Goal: Communication & Community: Ask a question

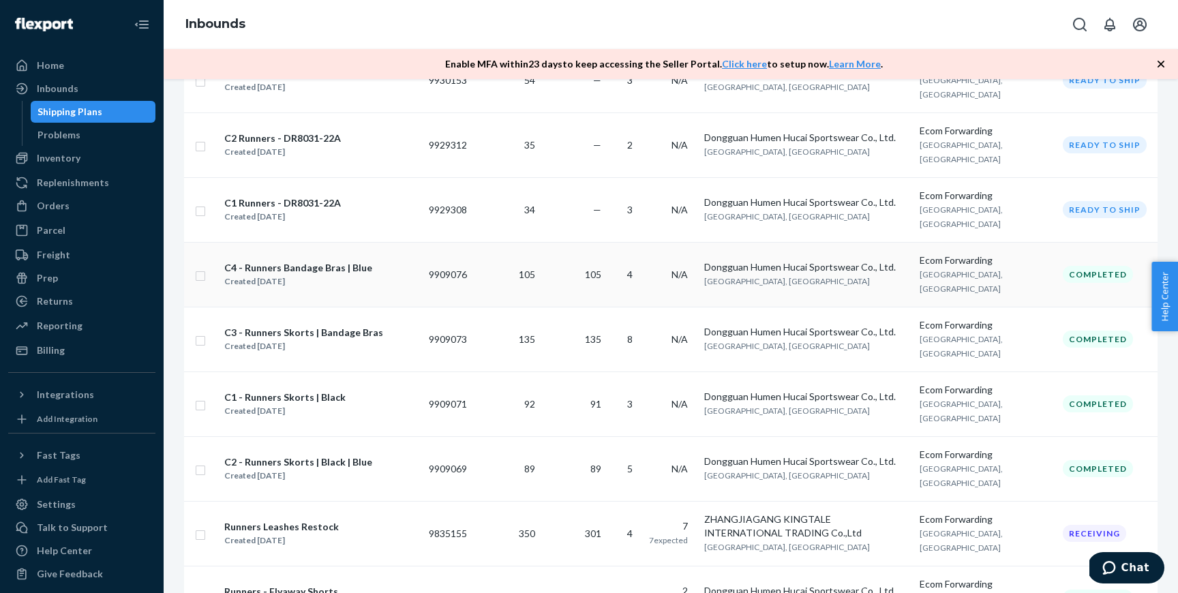
scroll to position [542, 0]
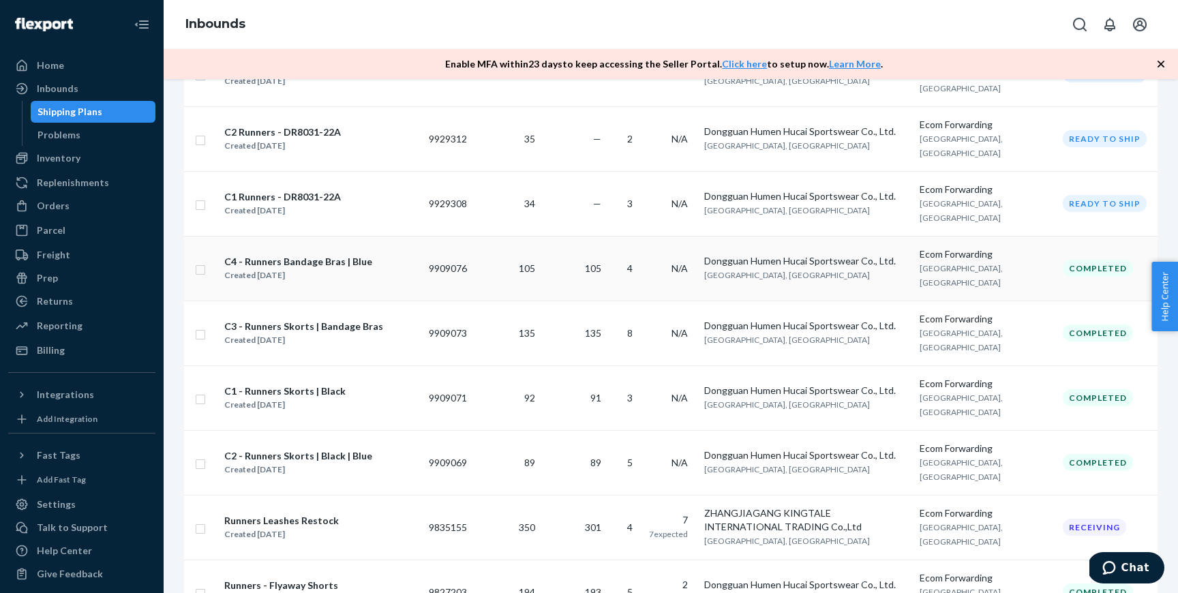
click at [379, 288] on td "C4 - Runners Bandage Bras | Blue Created Aug 22, 2025" at bounding box center [320, 268] width 205 height 65
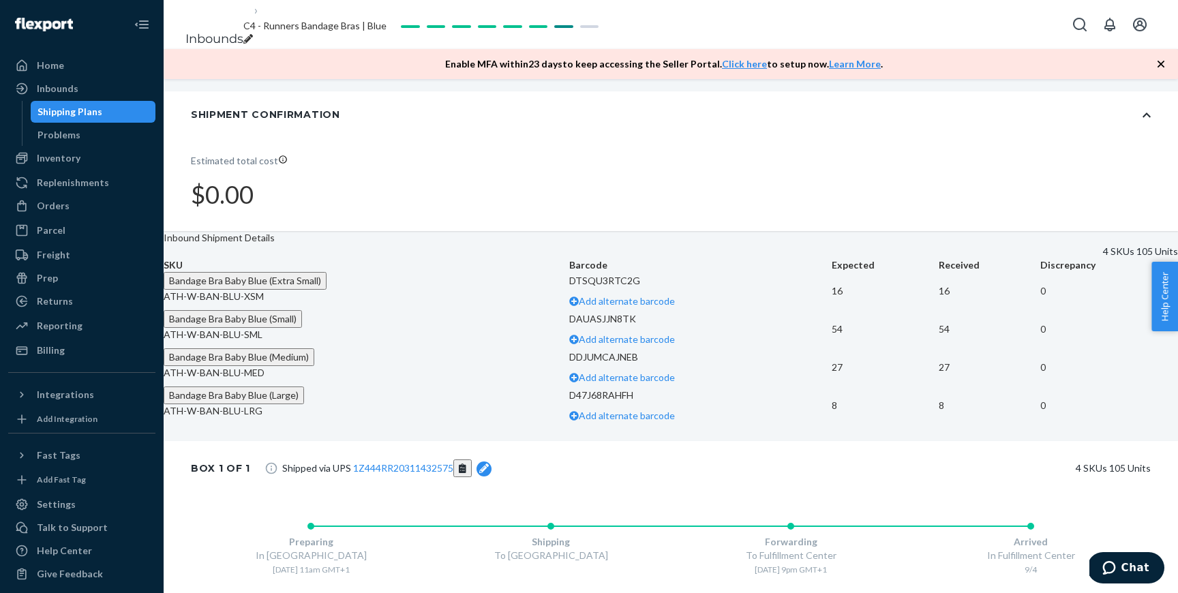
scroll to position [277, 0]
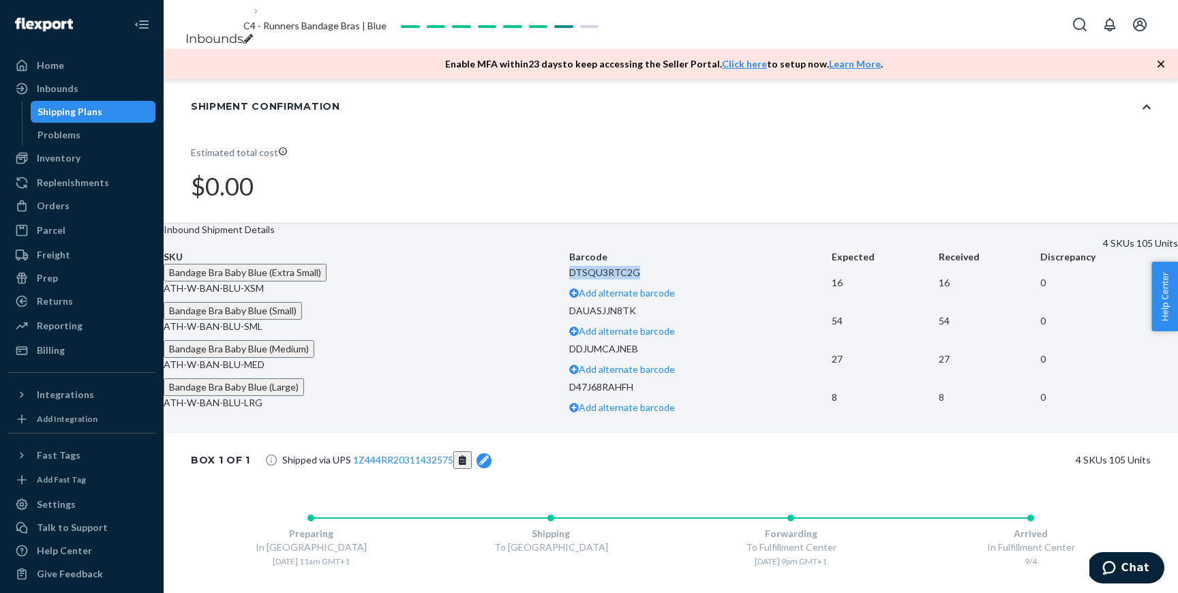
drag, startPoint x: 621, startPoint y: 305, endPoint x: 542, endPoint y: 301, distance: 79.2
click at [569, 280] on p "DTSQU3RTC2G" at bounding box center [700, 273] width 263 height 14
copy p "DTSQU3RTC2G"
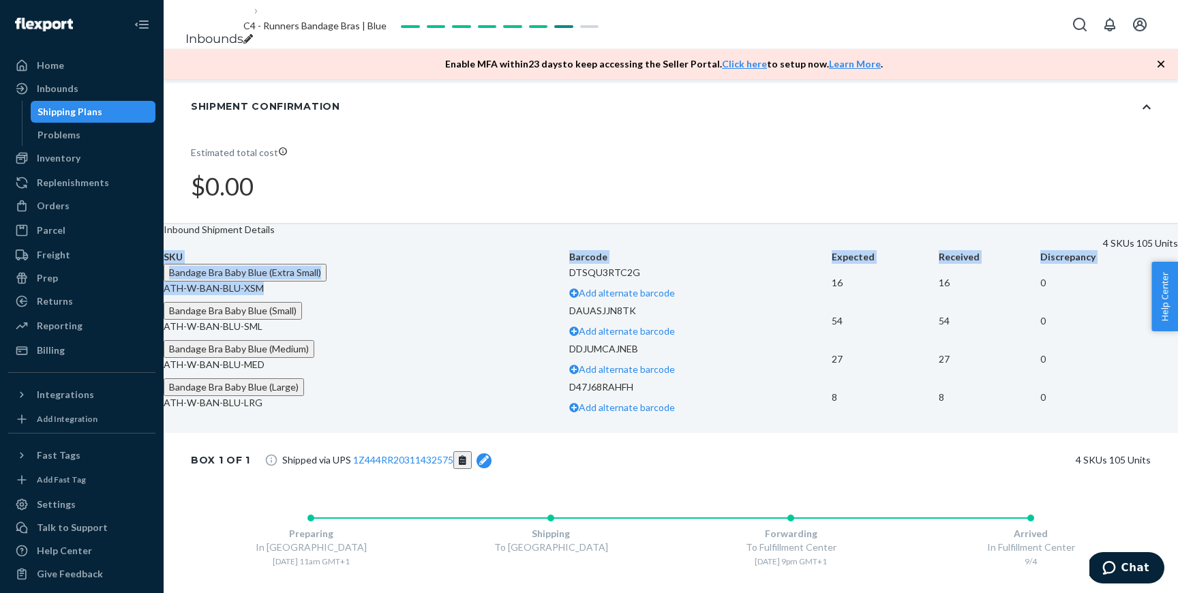
drag, startPoint x: 356, startPoint y: 320, endPoint x: 449, endPoint y: 321, distance: 92.7
click at [449, 321] on div "SKU Barcode Expected Received Discrepancy Bandage Bra Baby Blue (Extra Small) A…" at bounding box center [671, 333] width 1014 height 166
click at [448, 295] on p "ATH-W-BAN-BLU-XSM" at bounding box center [367, 289] width 406 height 14
drag, startPoint x: 436, startPoint y: 323, endPoint x: 358, endPoint y: 323, distance: 77.7
click at [358, 295] on p "ATH-W-BAN-BLU-XSM" at bounding box center [367, 289] width 406 height 14
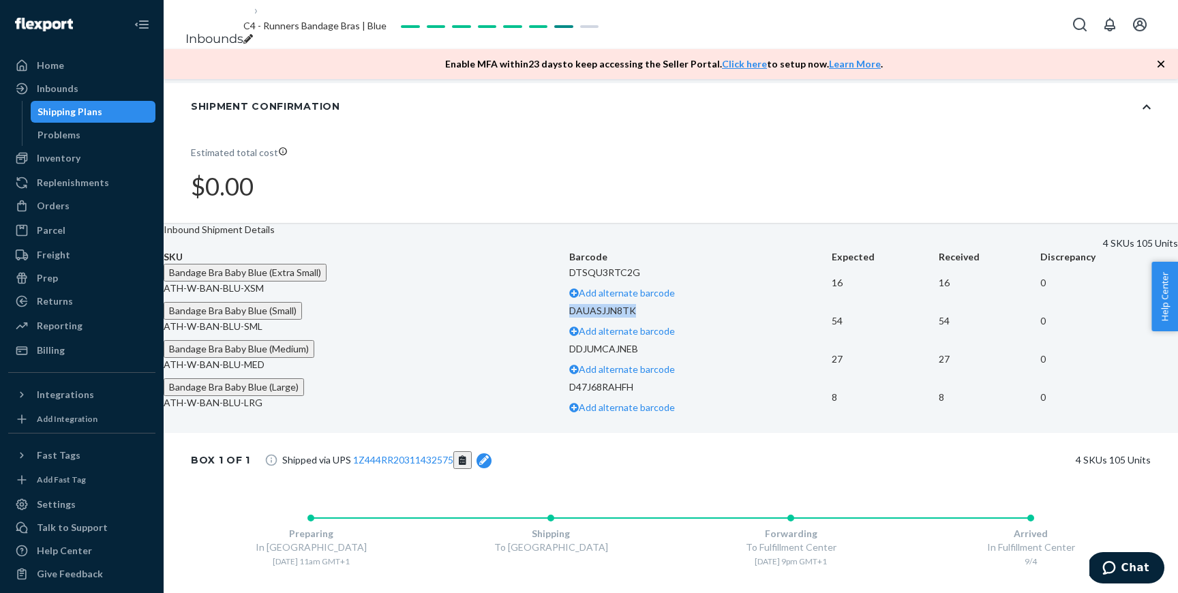
drag, startPoint x: 620, startPoint y: 356, endPoint x: 544, endPoint y: 356, distance: 76.4
click at [569, 318] on p "DAUASJJN8TK" at bounding box center [700, 311] width 263 height 14
copy p "DAUASJJN8TK"
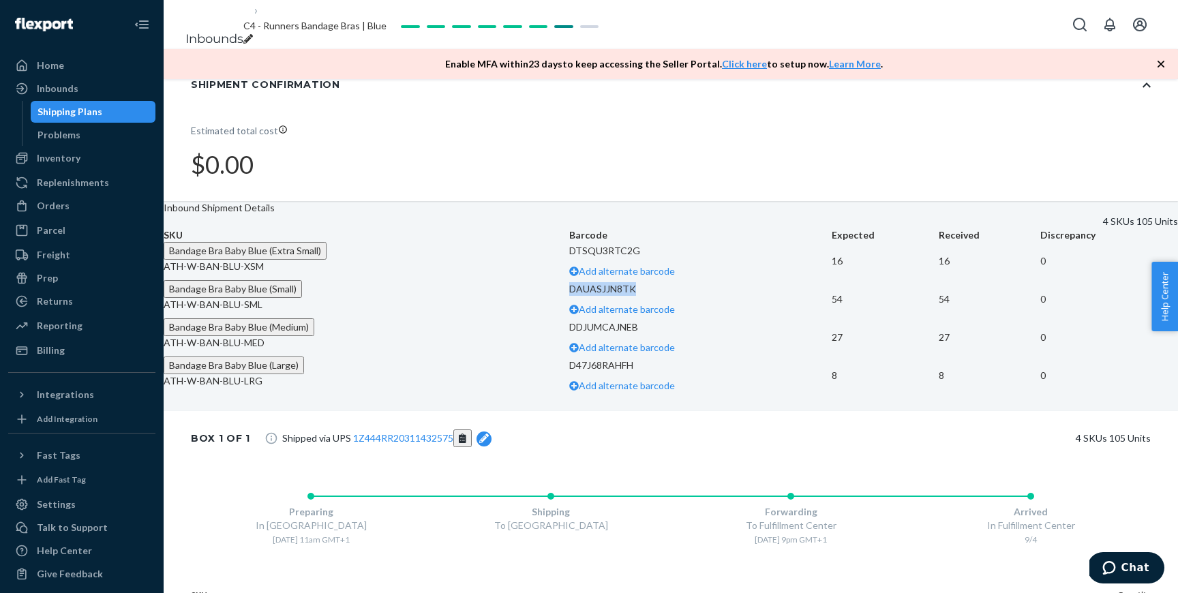
scroll to position [307, 0]
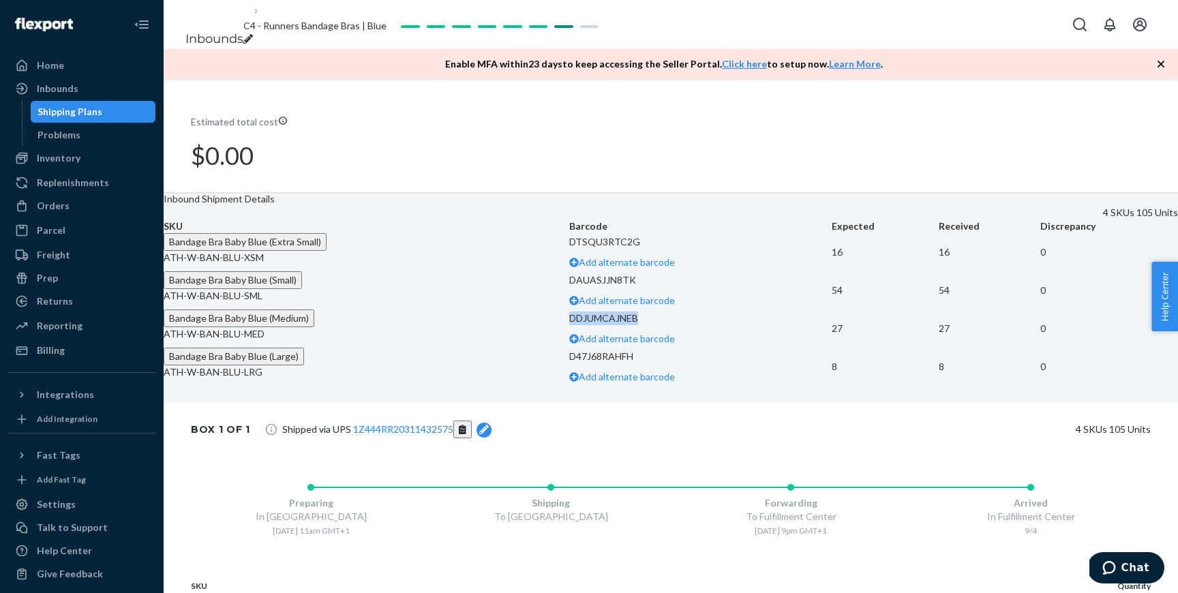
drag, startPoint x: 543, startPoint y: 382, endPoint x: 637, endPoint y: 382, distance: 94.1
click at [637, 325] on p "DDJUMCAJNEB" at bounding box center [700, 319] width 263 height 14
copy p "DDJUMCAJNEB"
drag, startPoint x: 604, startPoint y: 437, endPoint x: 539, endPoint y: 438, distance: 64.8
click at [569, 386] on td "D47J68RAHFH Add alternate barcode" at bounding box center [700, 367] width 263 height 38
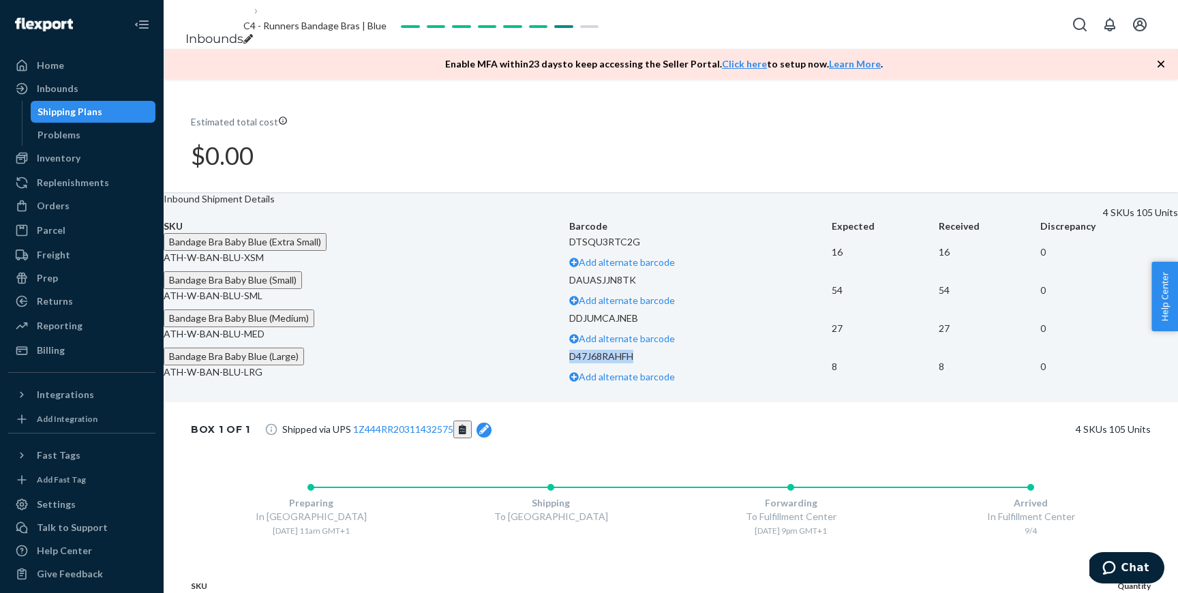
copy p "D47J68RAHFH"
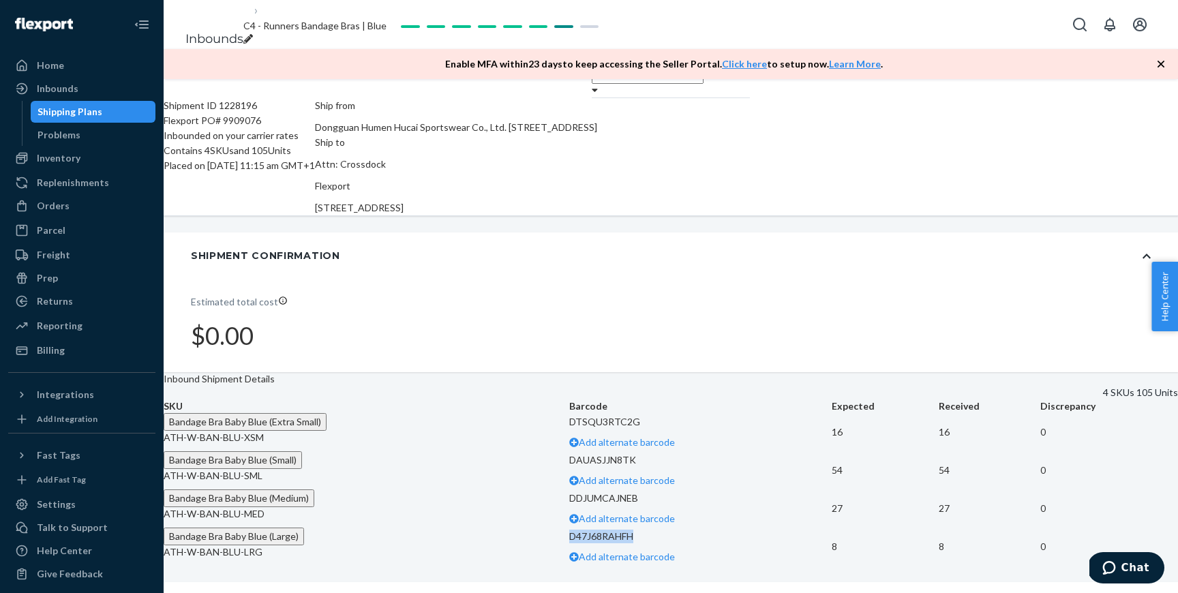
scroll to position [0, 0]
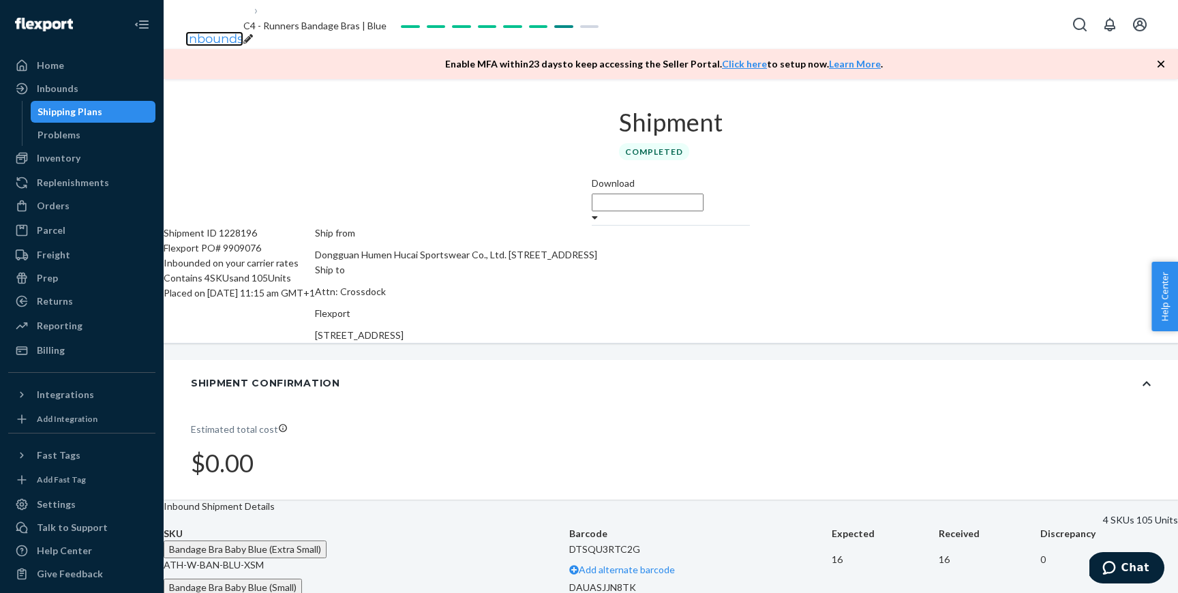
click at [211, 31] on link "Inbounds" at bounding box center [214, 38] width 58 height 15
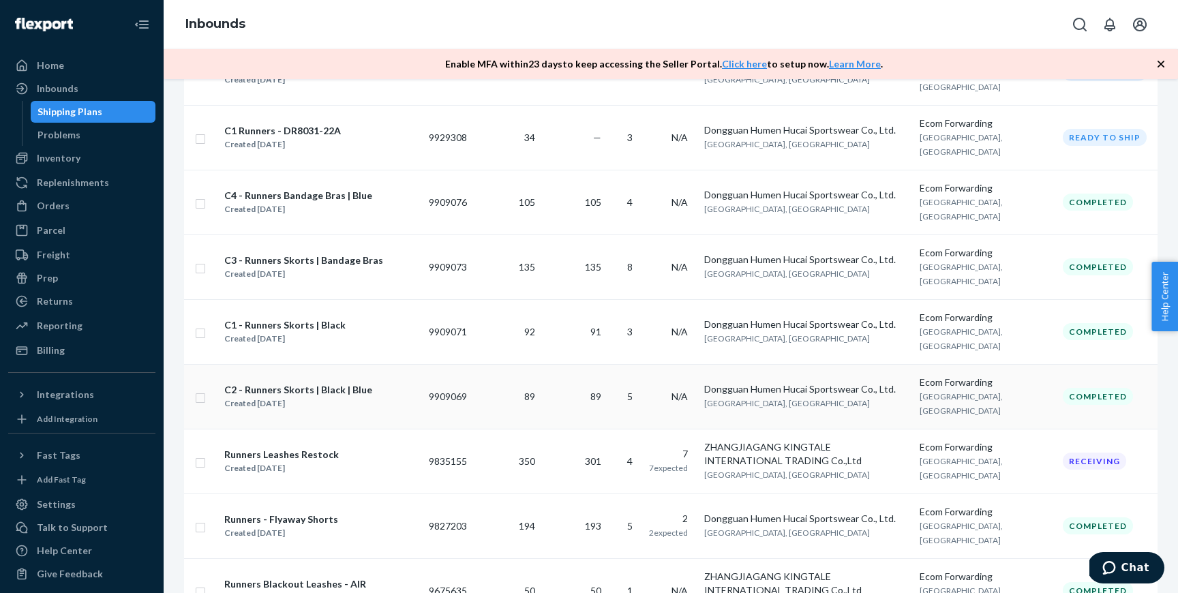
scroll to position [591, 0]
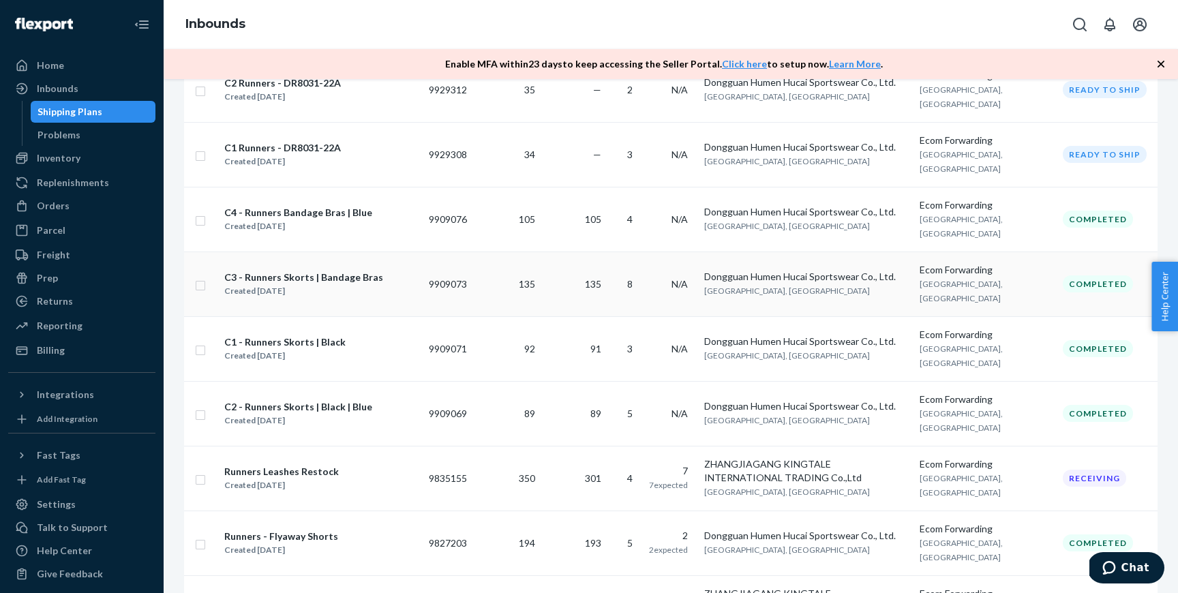
click at [408, 288] on div "C3 - Runners Skorts | Bandage Bras Created Aug 22, 2025" at bounding box center [321, 284] width 194 height 29
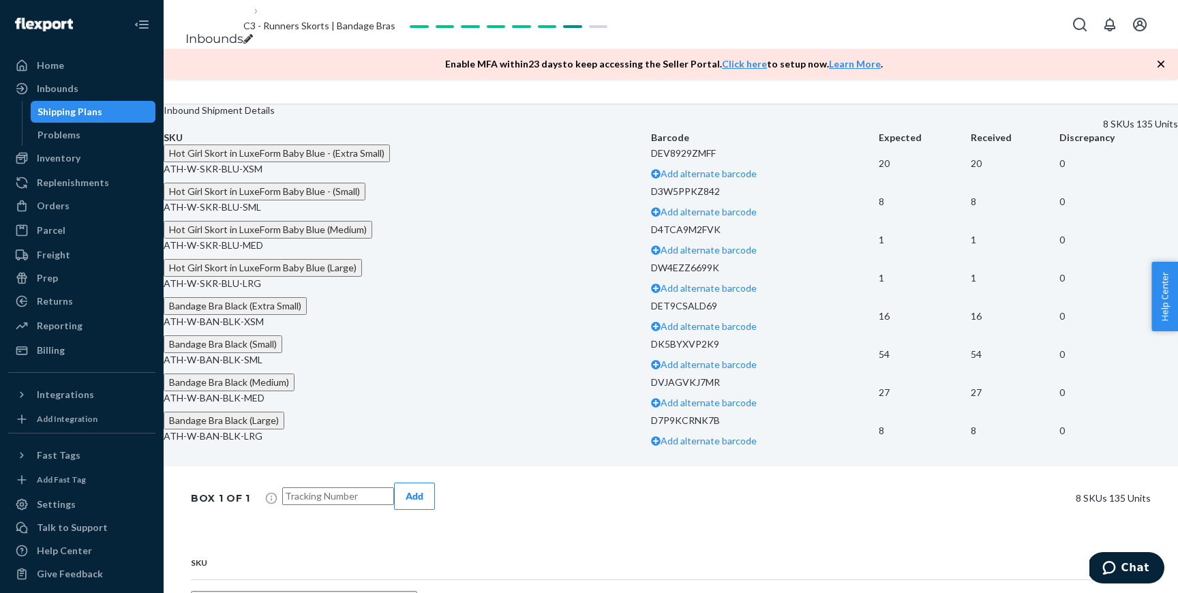
scroll to position [409, 0]
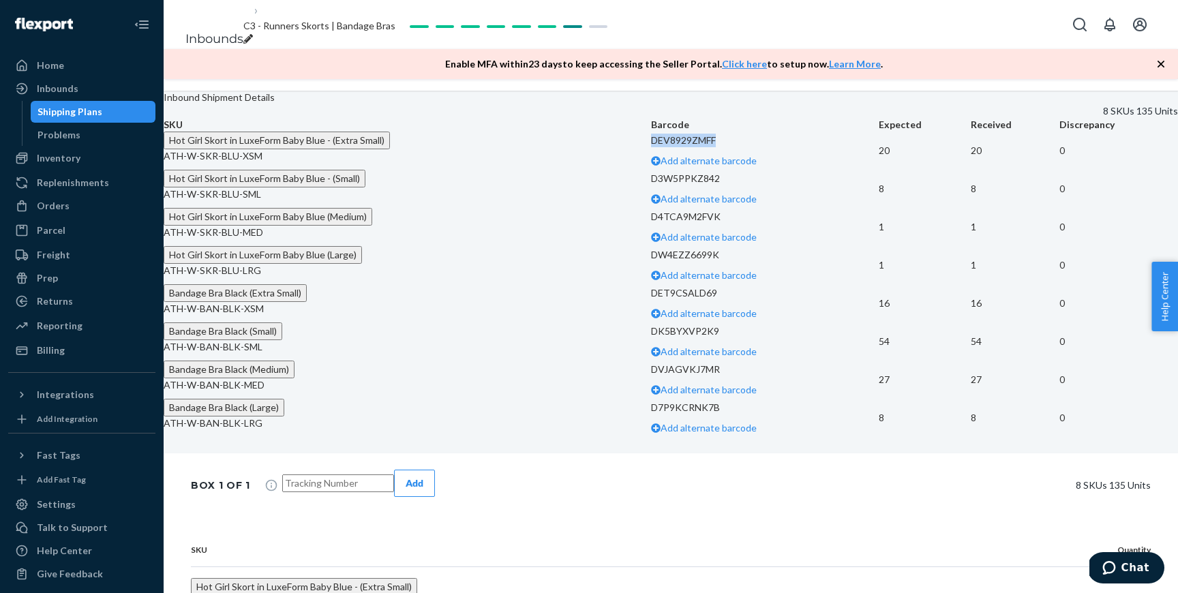
drag, startPoint x: 541, startPoint y: 177, endPoint x: 647, endPoint y: 177, distance: 105.7
click at [651, 170] on td "DEV8929ZMFF Add alternate barcode" at bounding box center [765, 151] width 228 height 38
copy p "DEV8929ZMFF"
drag, startPoint x: 627, startPoint y: 238, endPoint x: 542, endPoint y: 238, distance: 84.5
click at [651, 185] on p "D3W5PPKZ842" at bounding box center [765, 179] width 228 height 14
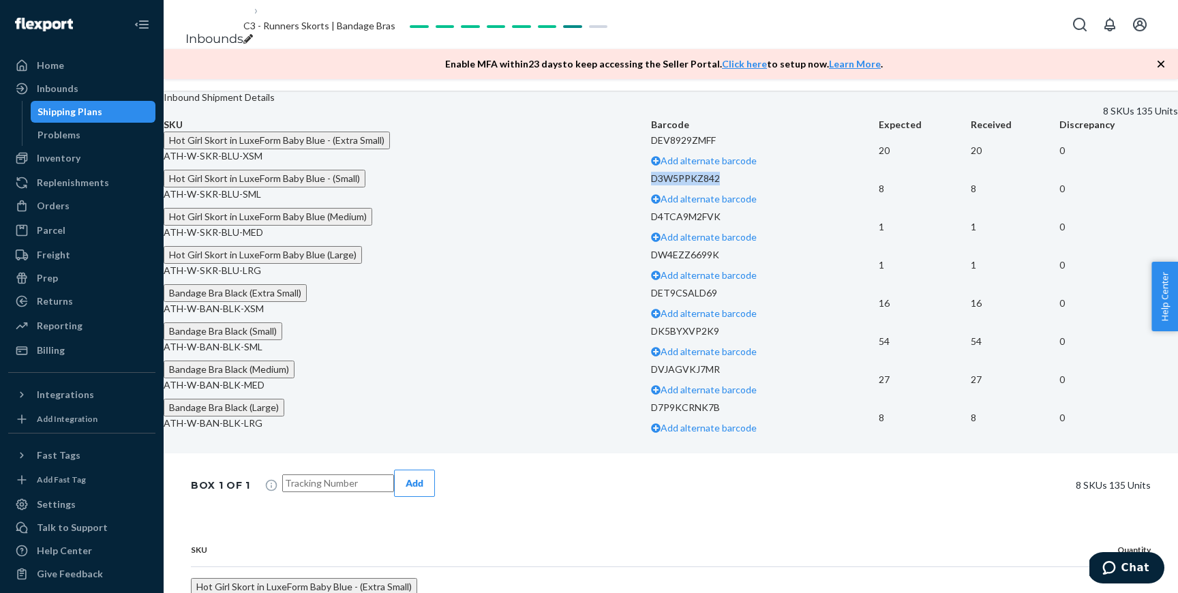
copy p "D3W5PPKZ842"
drag, startPoint x: 616, startPoint y: 304, endPoint x: 539, endPoint y: 303, distance: 76.4
click at [651, 246] on td "D4TCA9M2FVK Add alternate barcode" at bounding box center [765, 227] width 228 height 38
copy p "D4TCA9M2FVK"
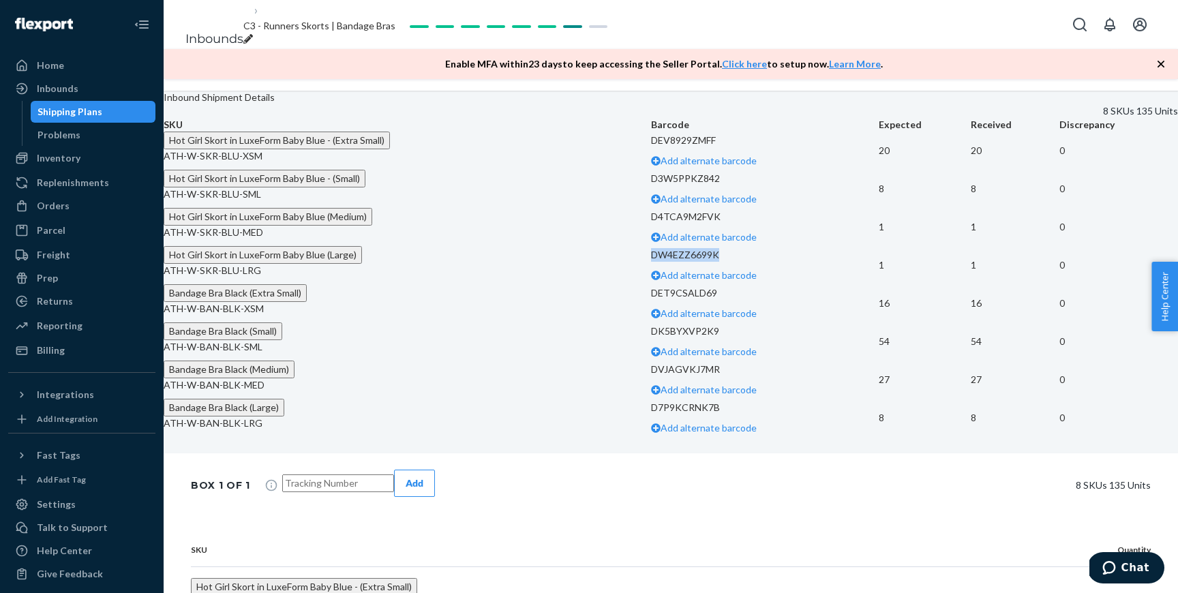
drag, startPoint x: 613, startPoint y: 368, endPoint x: 545, endPoint y: 367, distance: 67.5
click at [651, 262] on p "DW4EZZ6699K" at bounding box center [765, 255] width 228 height 14
copy p "DW4EZZ6699K"
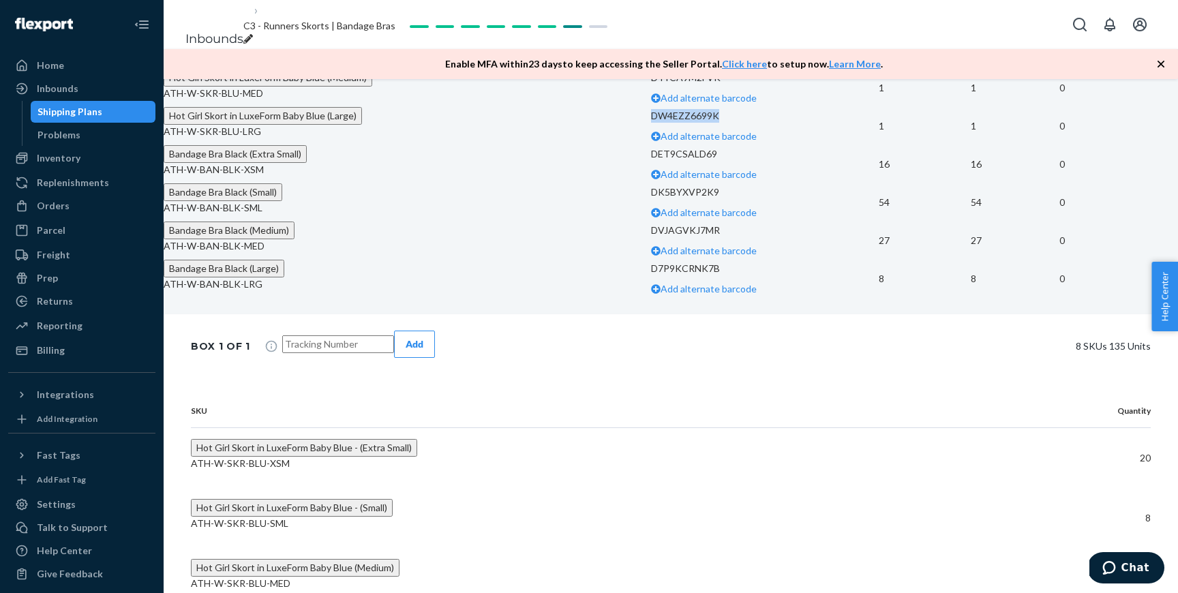
scroll to position [576, 0]
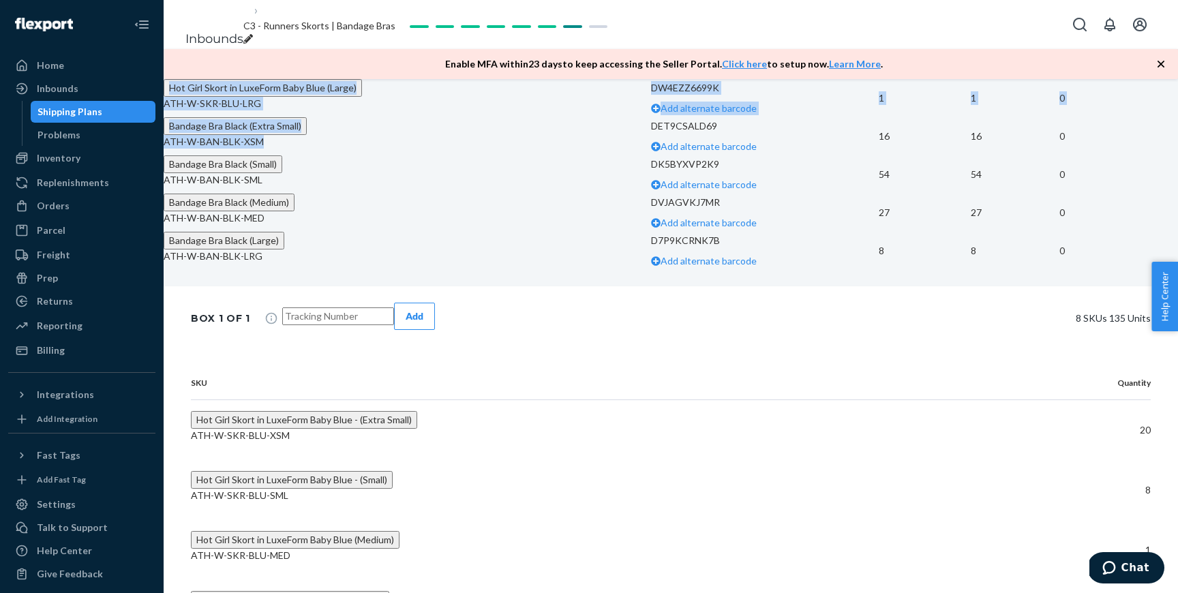
drag, startPoint x: 462, startPoint y: 280, endPoint x: 351, endPoint y: 280, distance: 110.4
click at [351, 270] on div "SKU Barcode Expected Received Discrepancy Hot Girl Skort in LuxeForm Baby Blue …" at bounding box center [671, 110] width 1014 height 319
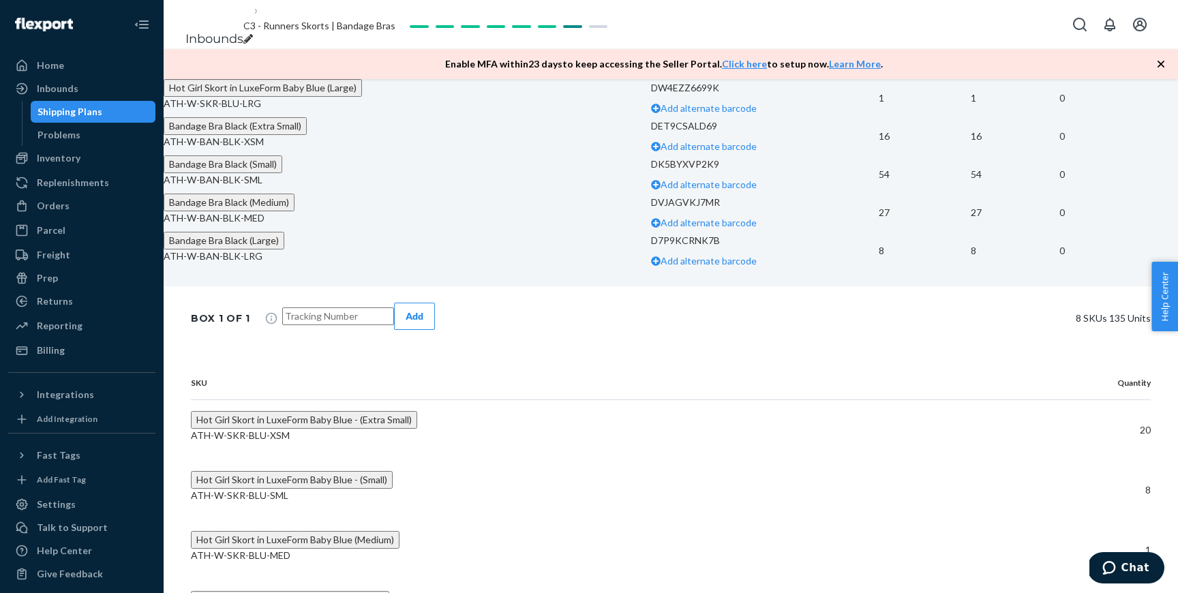
click at [382, 155] on td "Bandage Bra Black (Extra Small) ATH-W-BAN-BLK-XSM" at bounding box center [407, 136] width 487 height 38
drag, startPoint x: 607, startPoint y: 258, endPoint x: 539, endPoint y: 258, distance: 68.2
click at [651, 155] on td "DET9CSALD69 Add alternate barcode" at bounding box center [765, 136] width 228 height 38
copy p "DET9CSALD69"
drag, startPoint x: 612, startPoint y: 318, endPoint x: 542, endPoint y: 316, distance: 70.2
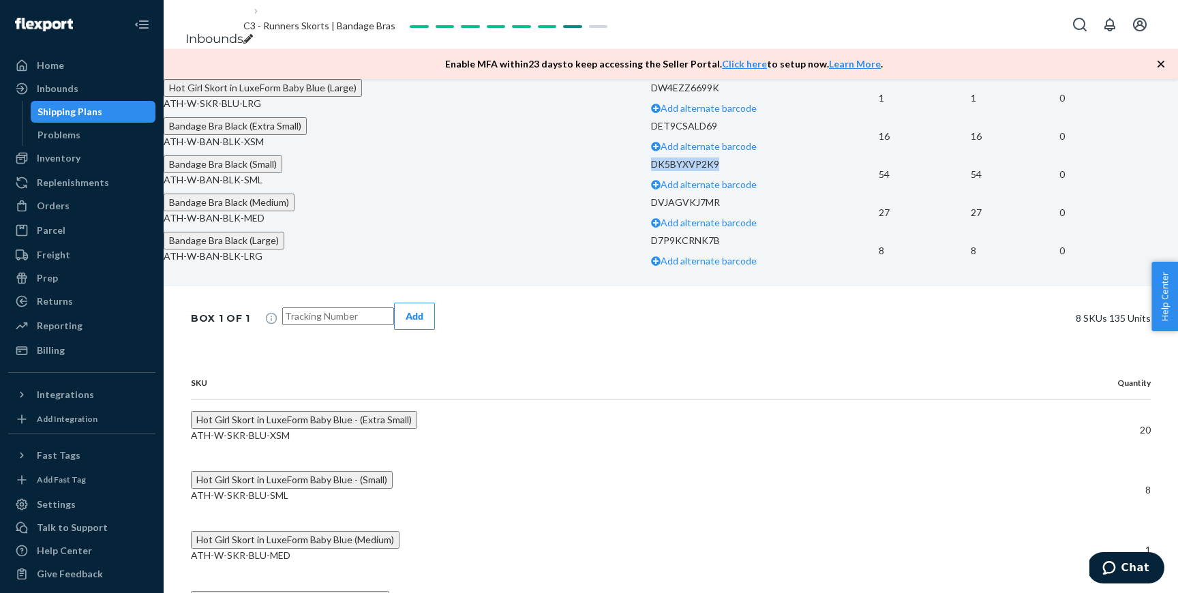
click at [651, 194] on td "DK5BYXVP2K9 Add alternate barcode" at bounding box center [765, 174] width 228 height 38
drag, startPoint x: 619, startPoint y: 368, endPoint x: 541, endPoint y: 367, distance: 78.4
click at [651, 232] on td "DVJAGVKJ7MR Add alternate barcode" at bounding box center [765, 213] width 228 height 38
drag, startPoint x: 622, startPoint y: 426, endPoint x: 543, endPoint y: 425, distance: 79.1
click at [651, 247] on p "D7P9KCRNK7B" at bounding box center [765, 241] width 228 height 14
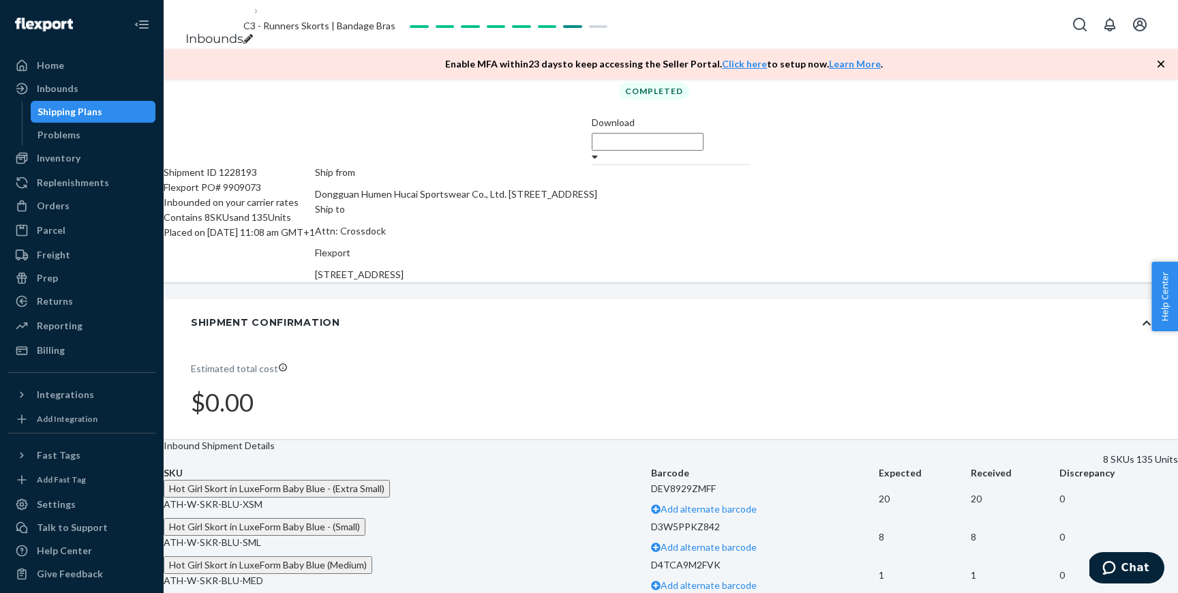
scroll to position [63, 0]
click at [93, 86] on div "Inbounds" at bounding box center [82, 88] width 145 height 19
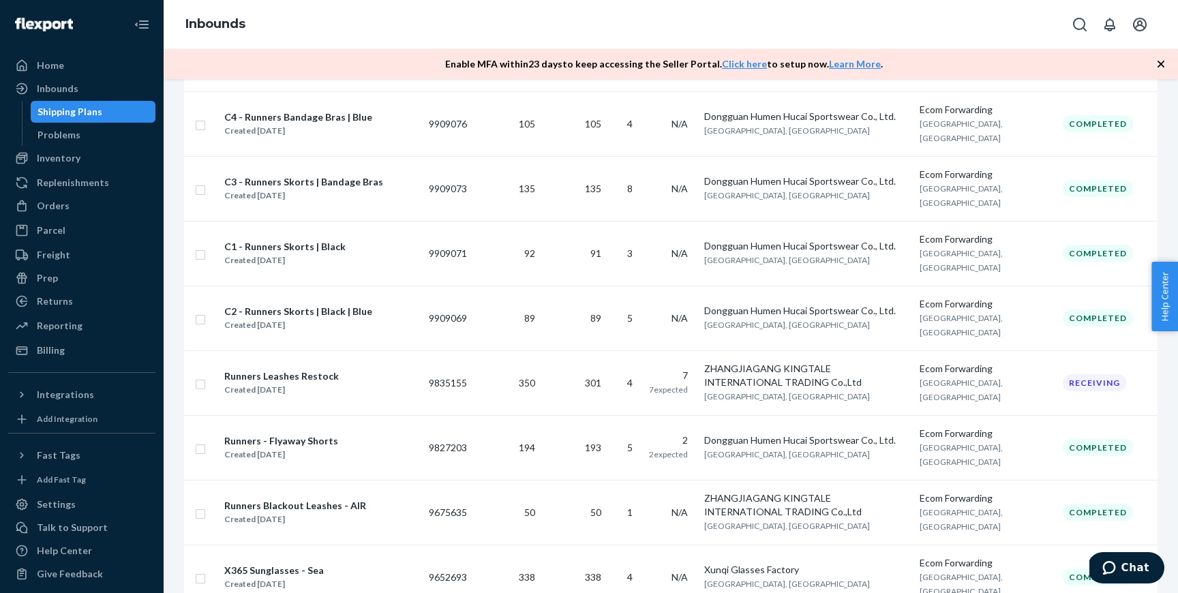
scroll to position [656, 0]
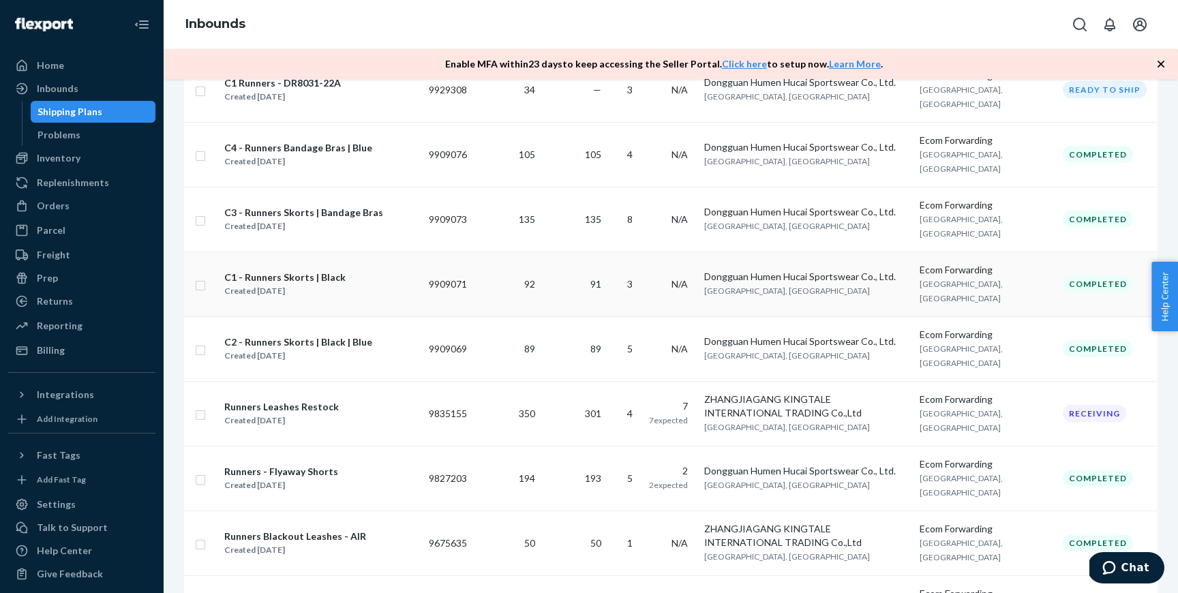
click at [329, 292] on td "C1 - Runners Skorts | Black Created Aug 22, 2025" at bounding box center [320, 284] width 205 height 65
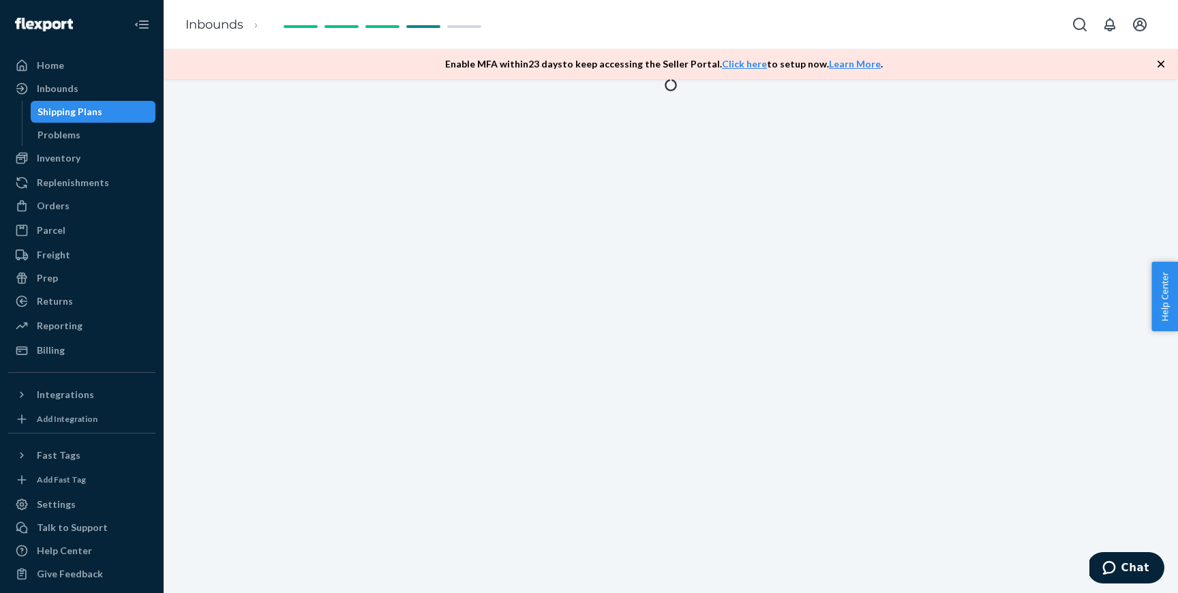
click at [93, 111] on div "Shipping Plans" at bounding box center [69, 112] width 65 height 14
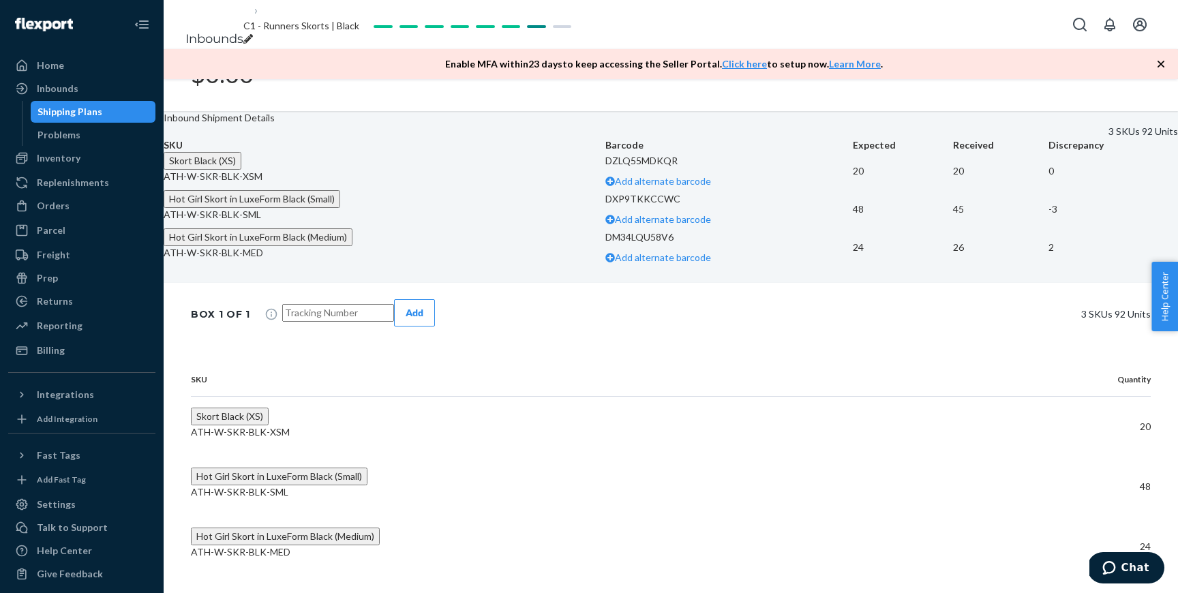
scroll to position [651, 0]
click at [68, 93] on div "Inbounds" at bounding box center [58, 89] width 42 height 14
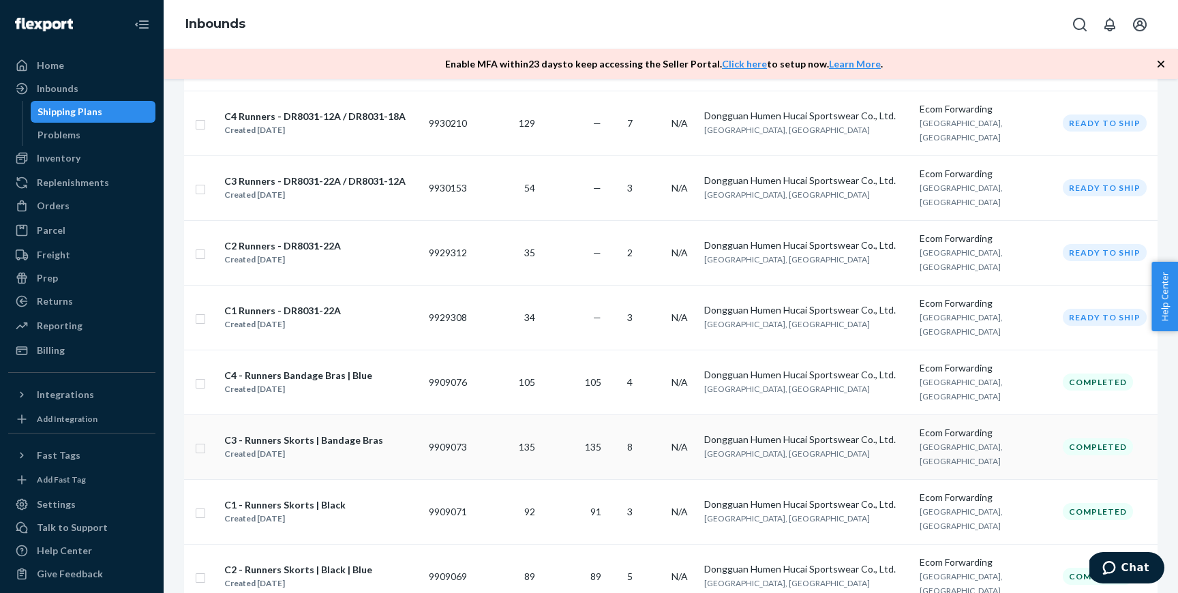
scroll to position [505, 0]
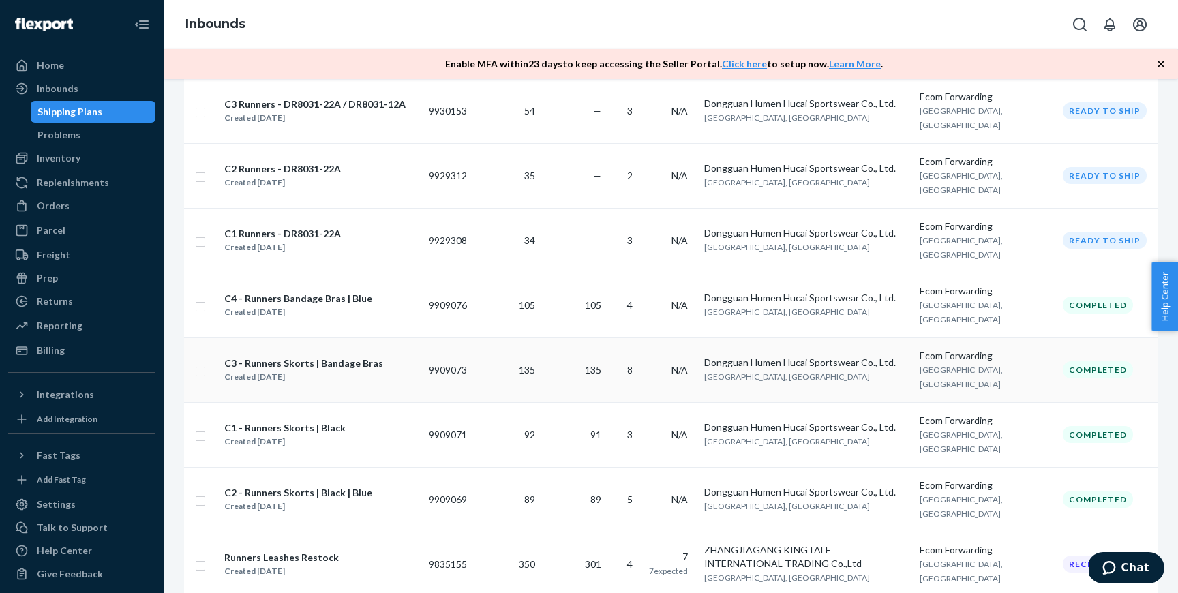
click at [349, 357] on div "C3 - Runners Skorts | Bandage Bras" at bounding box center [303, 364] width 159 height 14
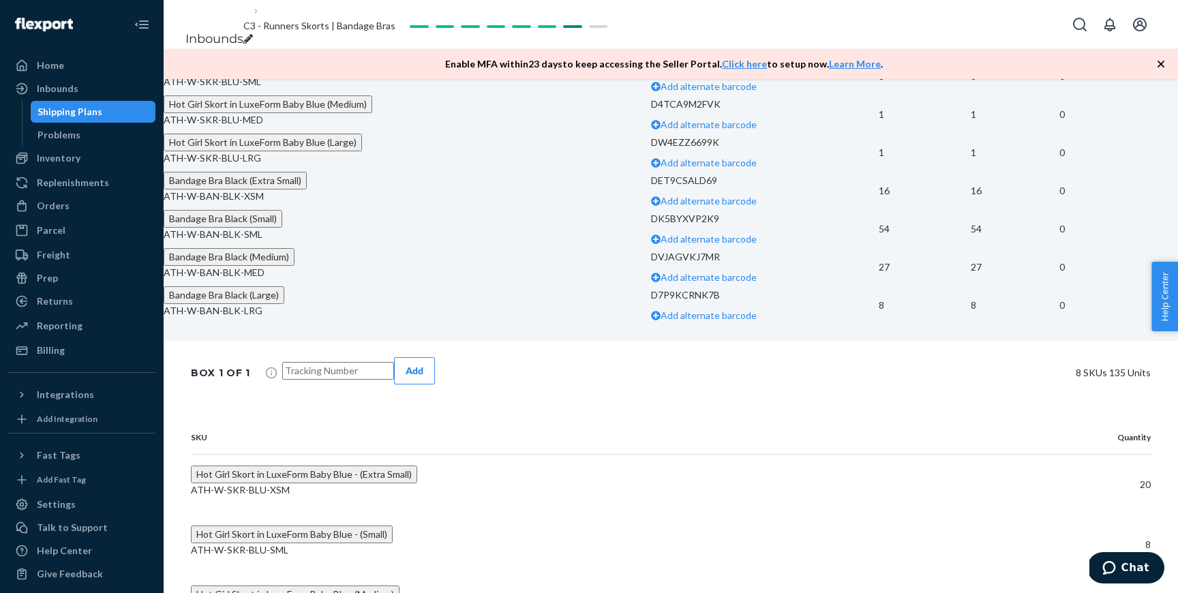
scroll to position [559, 0]
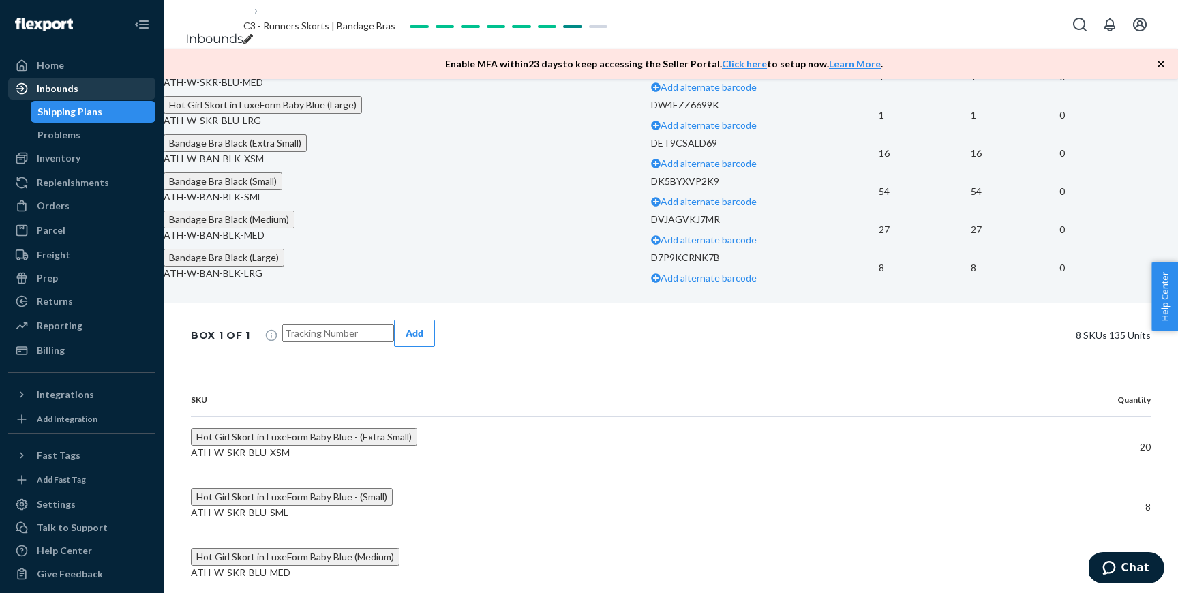
click at [72, 87] on div "Inbounds" at bounding box center [58, 89] width 42 height 14
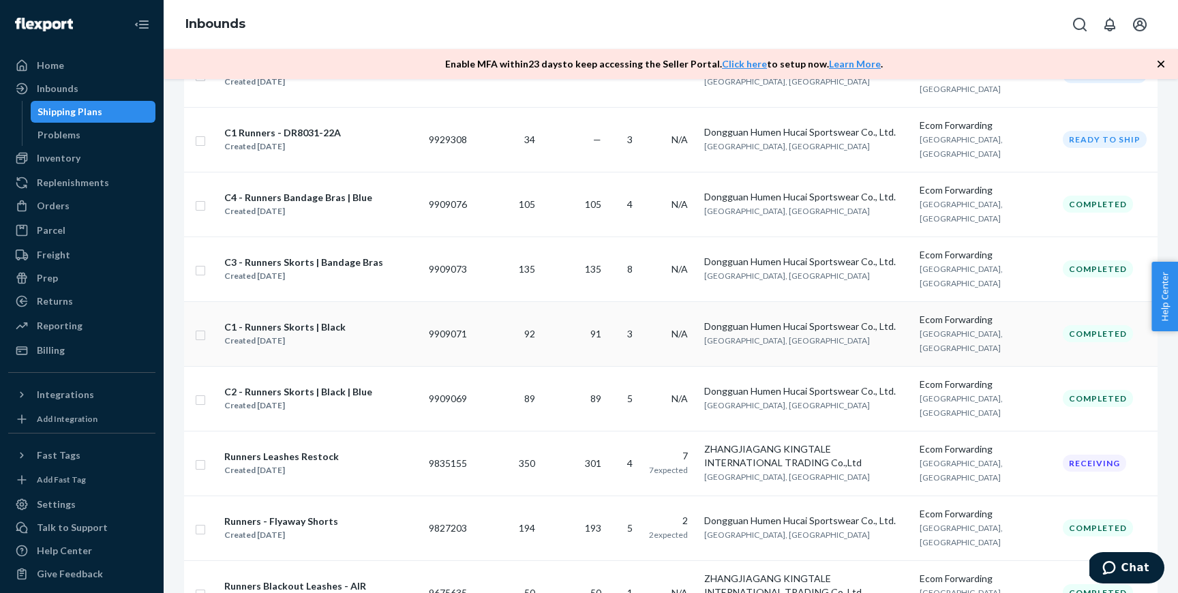
scroll to position [612, 0]
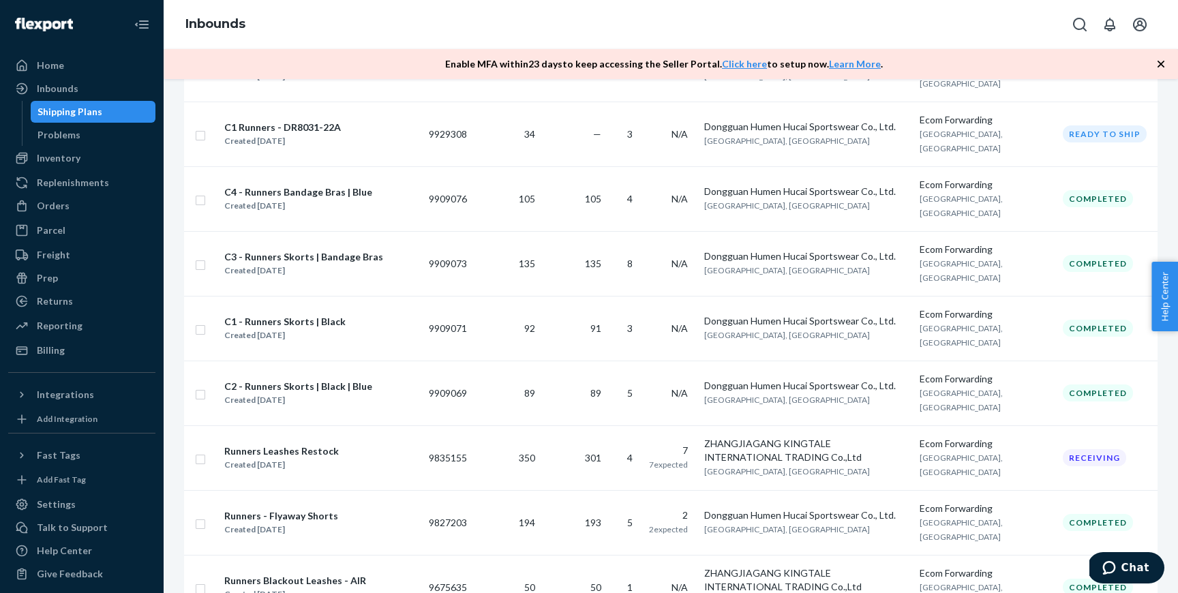
click at [345, 319] on div "C1 - Runners Skorts | Black Created Aug 22, 2025" at bounding box center [321, 328] width 194 height 29
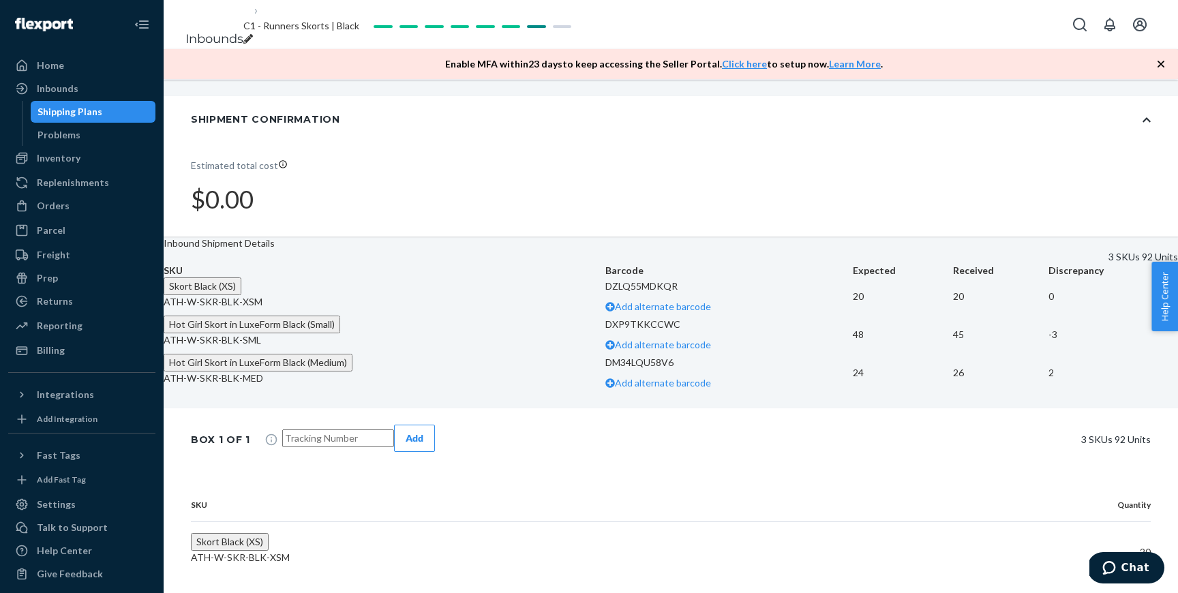
scroll to position [618, 0]
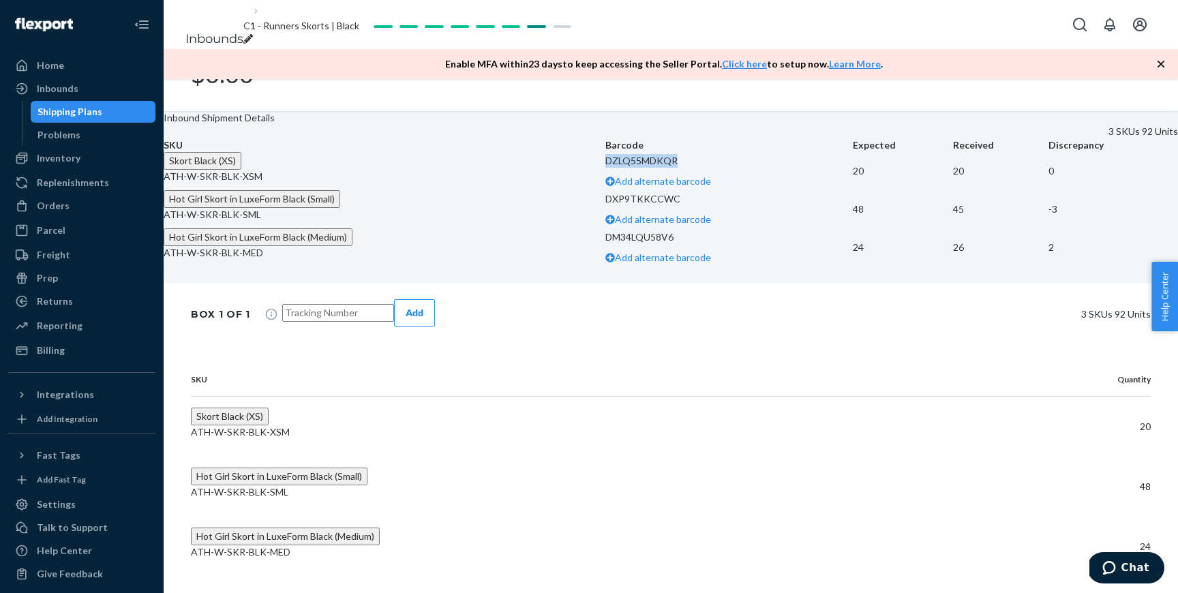
drag, startPoint x: 629, startPoint y: 205, endPoint x: 545, endPoint y: 206, distance: 83.9
click at [605, 168] on p "DZLQ55MDKQR" at bounding box center [728, 161] width 247 height 14
drag, startPoint x: 624, startPoint y: 262, endPoint x: 541, endPoint y: 262, distance: 83.2
click at [605, 228] on td "DXP9TKKCCWC Add alternate barcode" at bounding box center [728, 209] width 247 height 38
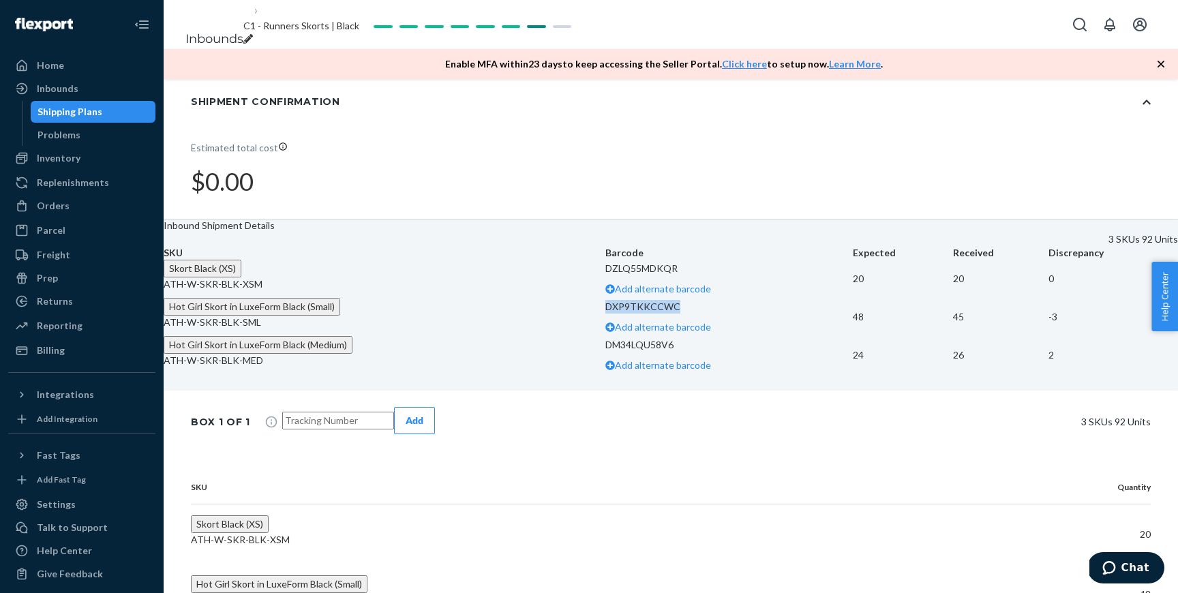
scroll to position [549, 0]
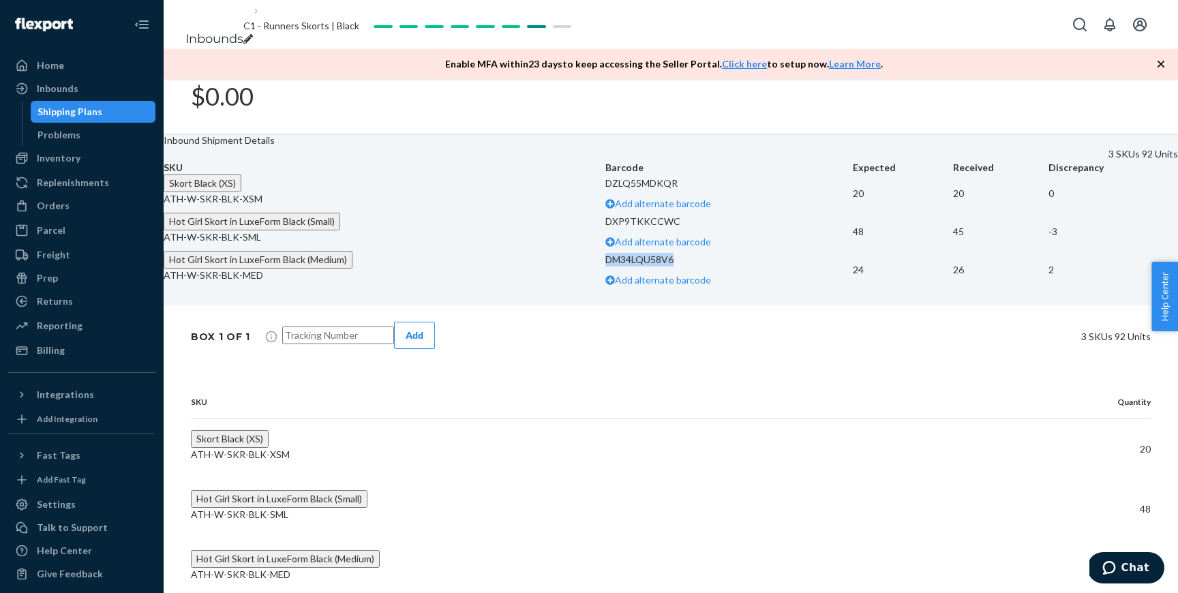
drag, startPoint x: 617, startPoint y: 401, endPoint x: 538, endPoint y: 399, distance: 79.1
click at [605, 289] on td "DM34LQU58V6 Add alternate barcode" at bounding box center [728, 270] width 247 height 38
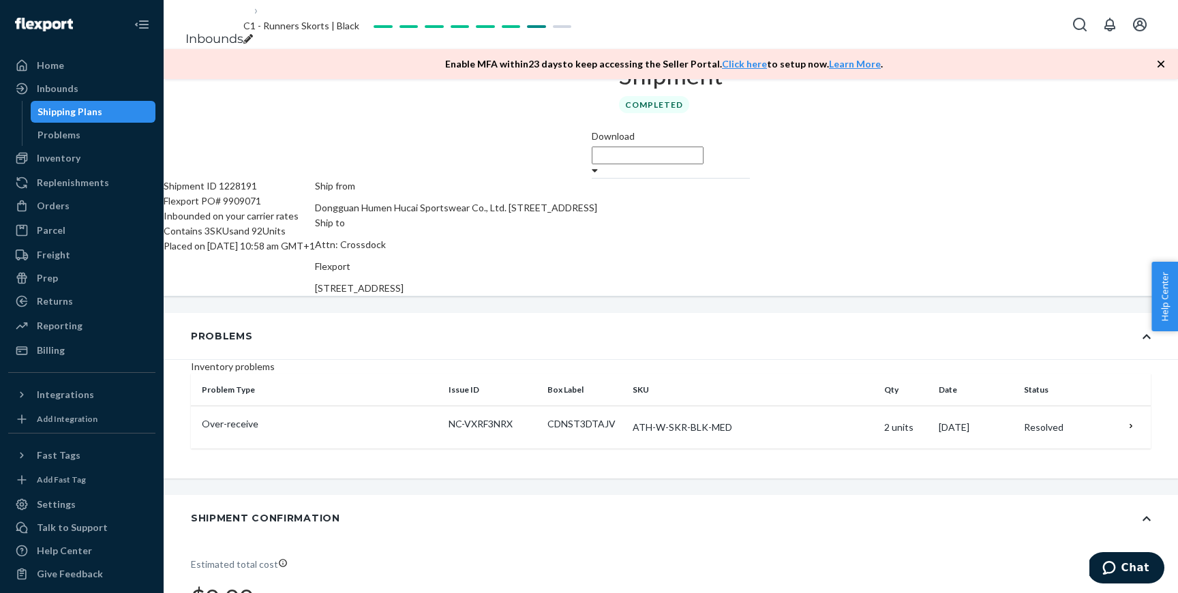
scroll to position [0, 0]
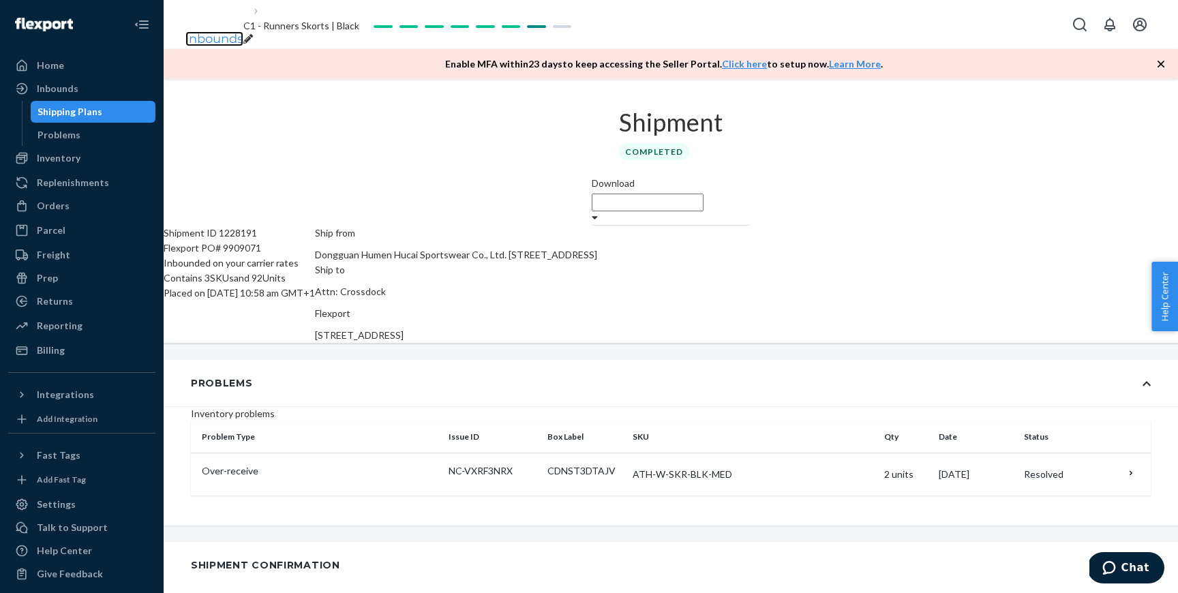
click at [237, 31] on link "Inbounds" at bounding box center [214, 38] width 58 height 15
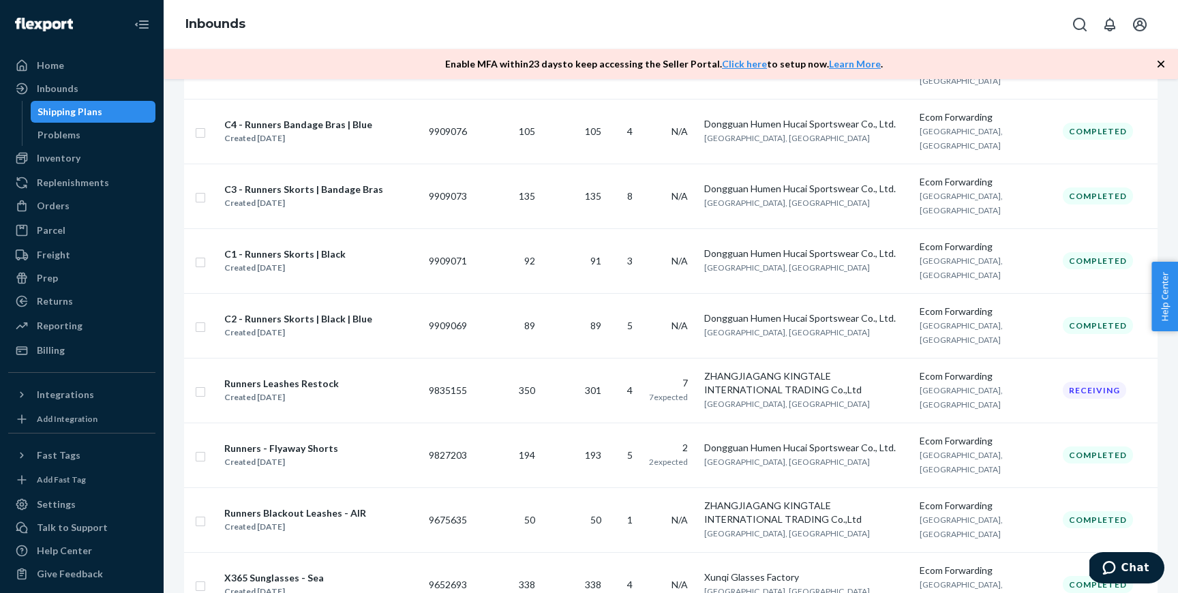
scroll to position [671, 0]
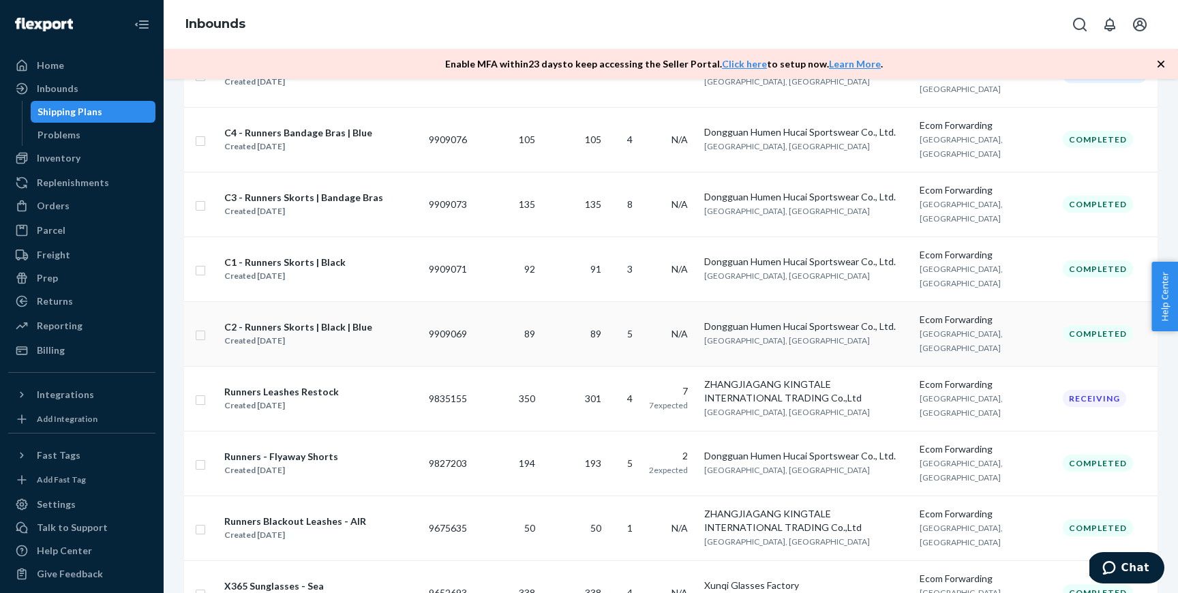
click at [397, 327] on div "C2 - Runners Skorts | Black | Blue Created Aug 22, 2025" at bounding box center [321, 334] width 194 height 29
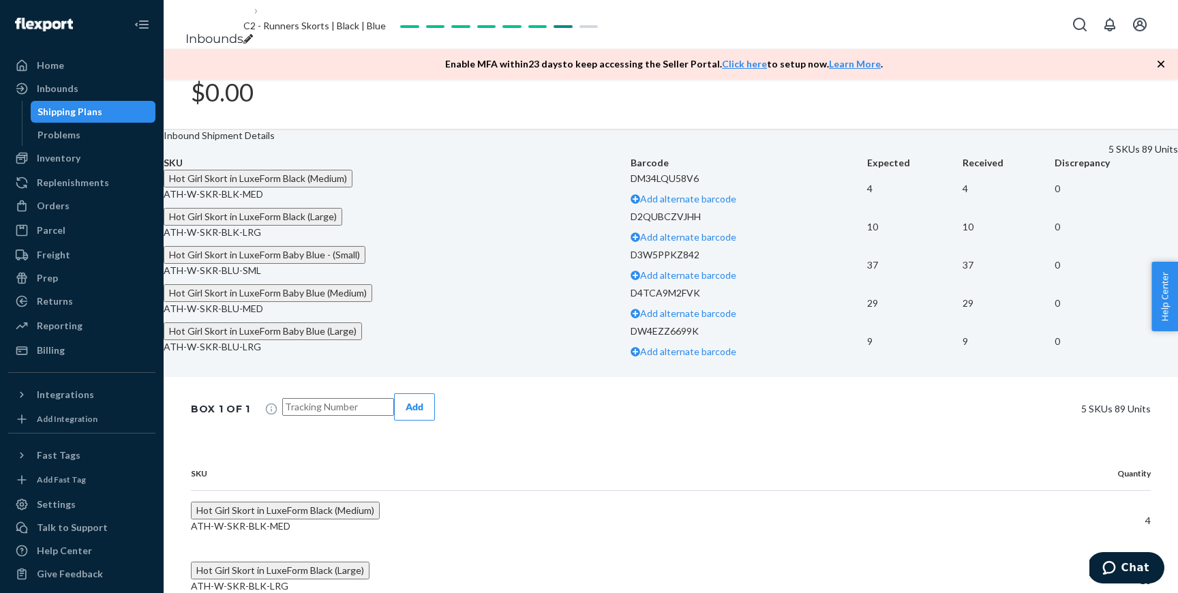
scroll to position [411, 0]
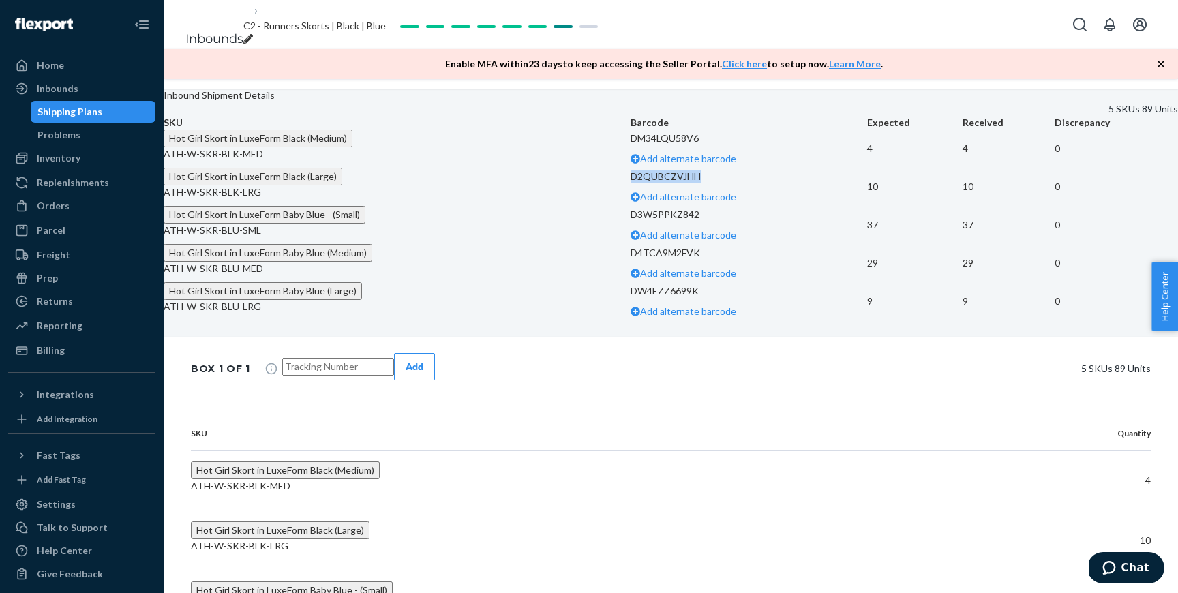
drag, startPoint x: 616, startPoint y: 241, endPoint x: 539, endPoint y: 241, distance: 77.0
click at [631, 206] on td "D2QUBCZVJHH Add alternate barcode" at bounding box center [749, 187] width 237 height 38
drag, startPoint x: 629, startPoint y: 300, endPoint x: 542, endPoint y: 300, distance: 86.6
click at [631, 222] on p "D3W5PPKZ842" at bounding box center [749, 215] width 237 height 14
drag, startPoint x: 618, startPoint y: 361, endPoint x: 545, endPoint y: 363, distance: 73.0
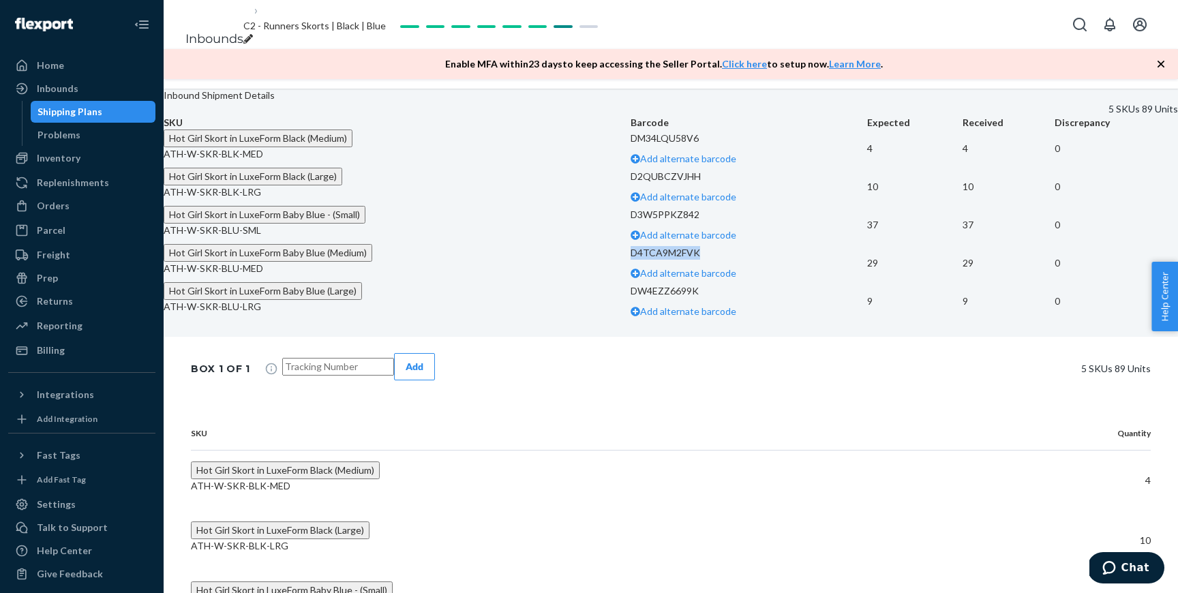
click at [631, 260] on p "D4TCA9M2FVK" at bounding box center [749, 253] width 237 height 14
drag, startPoint x: 625, startPoint y: 429, endPoint x: 544, endPoint y: 429, distance: 81.1
click at [631, 298] on p "DW4EZZ6699K" at bounding box center [749, 291] width 237 height 14
click at [867, 320] on td "9" at bounding box center [915, 301] width 96 height 38
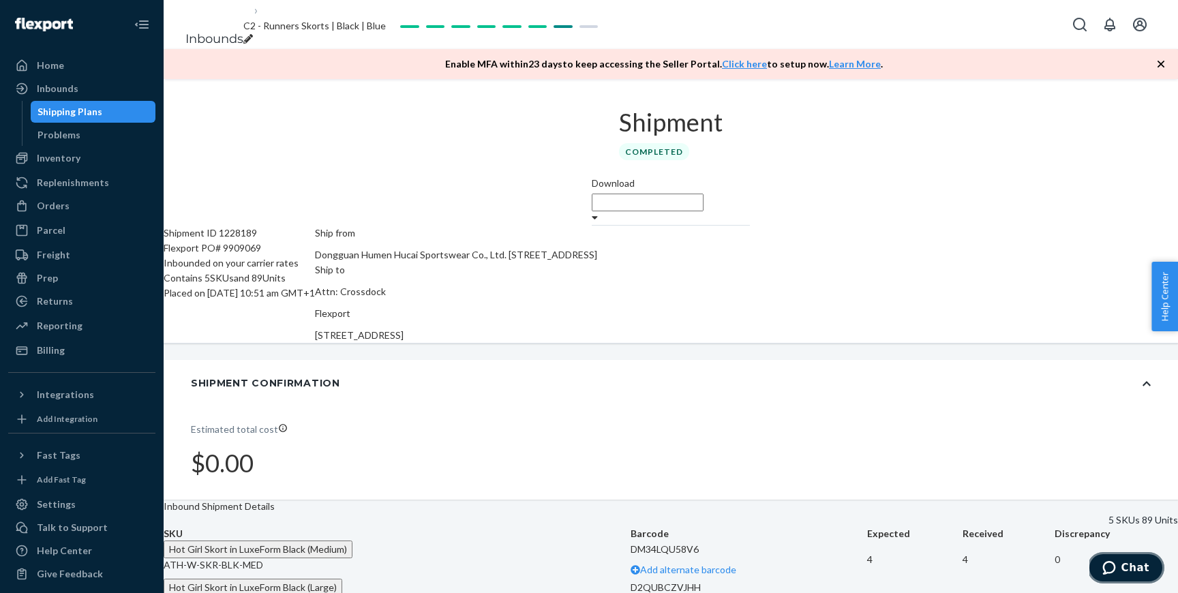
click at [1108, 559] on button "Chat" at bounding box center [1125, 567] width 77 height 31
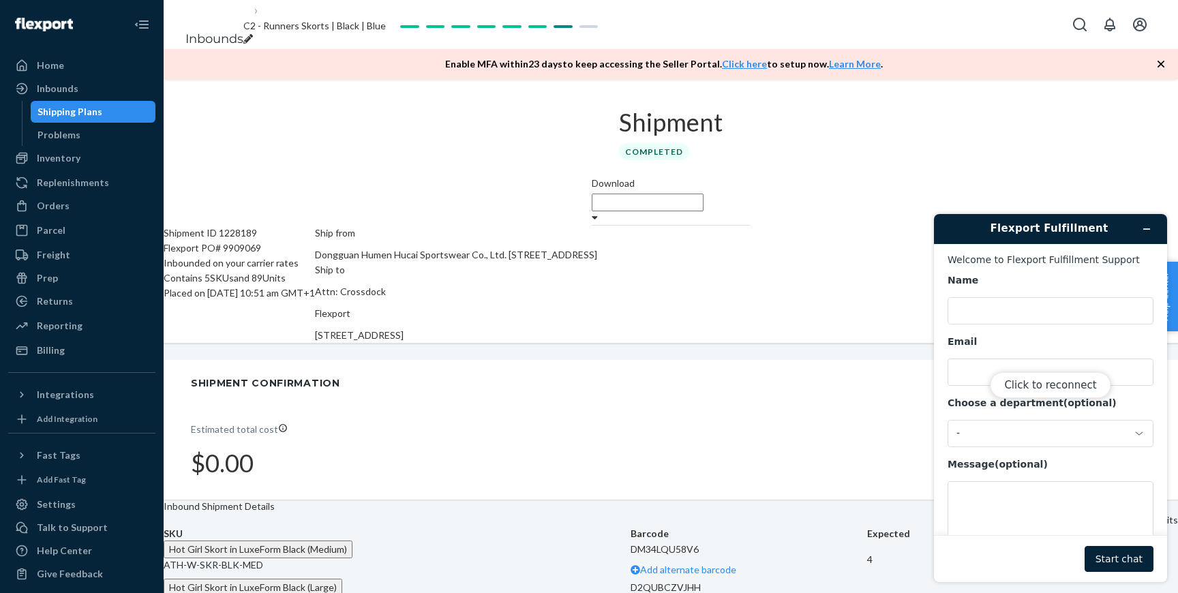
click at [1026, 293] on div "Click to reconnect" at bounding box center [1050, 398] width 233 height 368
click at [1026, 299] on div "Click to reconnect" at bounding box center [1050, 398] width 233 height 368
click at [1035, 304] on div "Click to reconnect" at bounding box center [1050, 398] width 233 height 368
click at [995, 370] on div "Click to reconnect" at bounding box center [1050, 398] width 233 height 368
click at [1041, 382] on button "Click to reconnect" at bounding box center [1050, 385] width 121 height 26
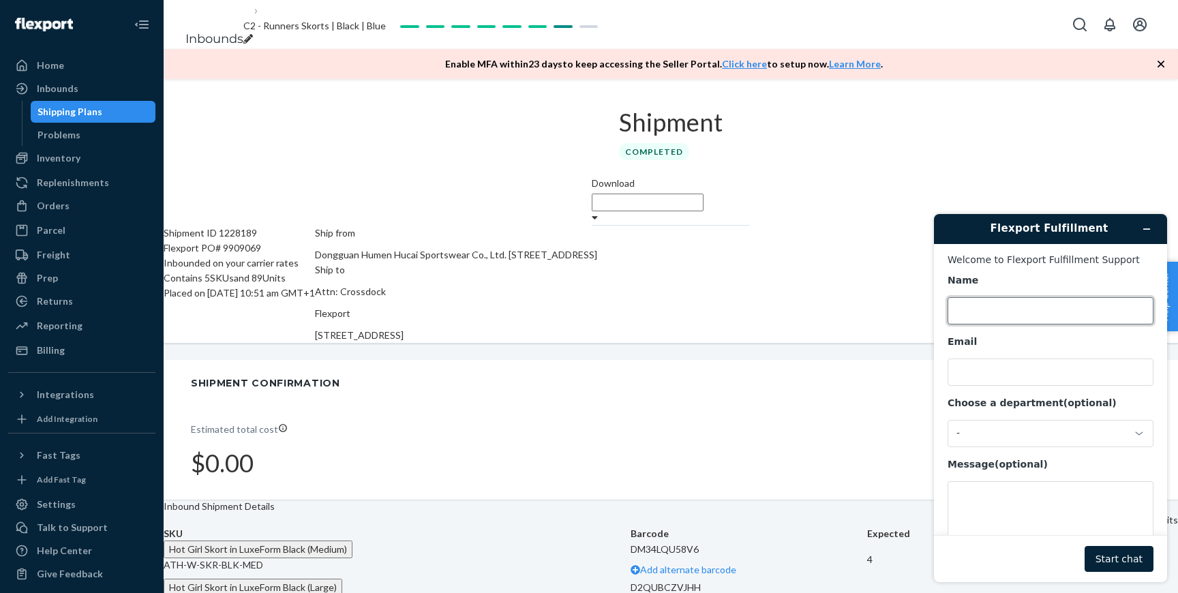
click at [982, 311] on input "Name" at bounding box center [1051, 310] width 206 height 27
type input "Rosan Mendoza"
click at [1041, 369] on input "Email" at bounding box center [1051, 372] width 206 height 27
type input "rosan@runnersathletics.com"
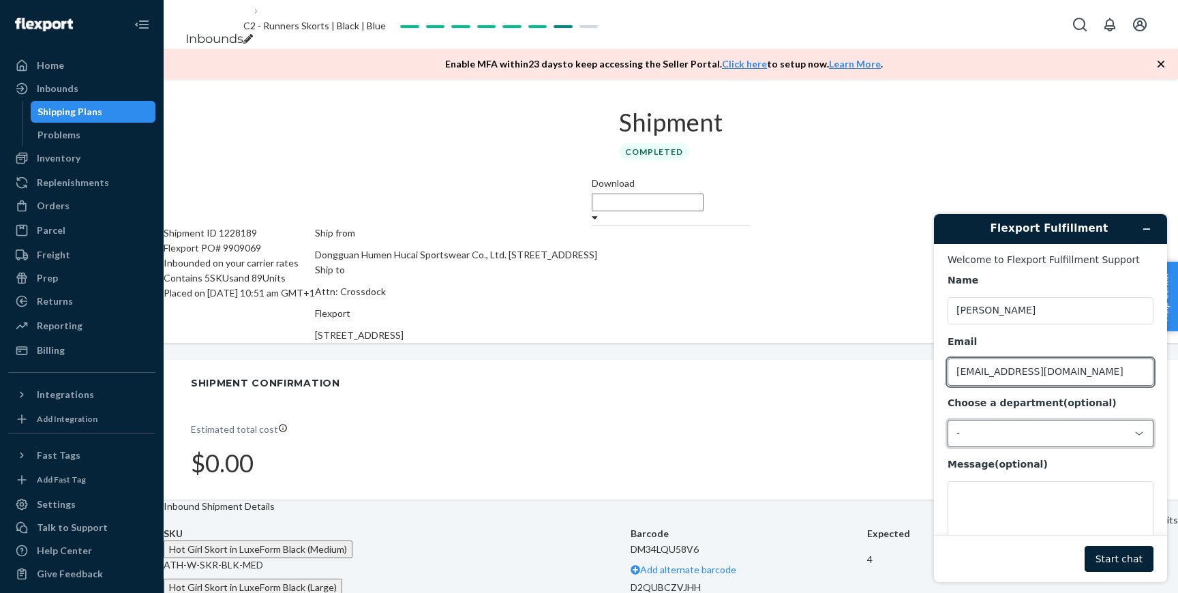
click at [1016, 427] on div "-" at bounding box center [1042, 433] width 172 height 12
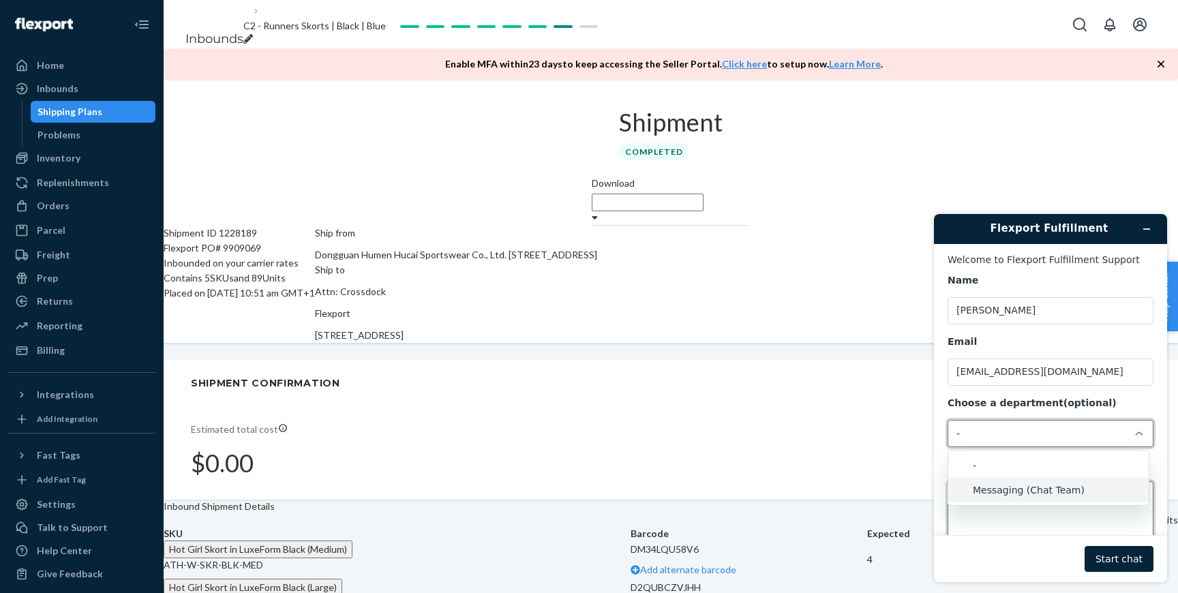
click at [1006, 511] on textarea "Message (optional)" at bounding box center [1051, 519] width 206 height 76
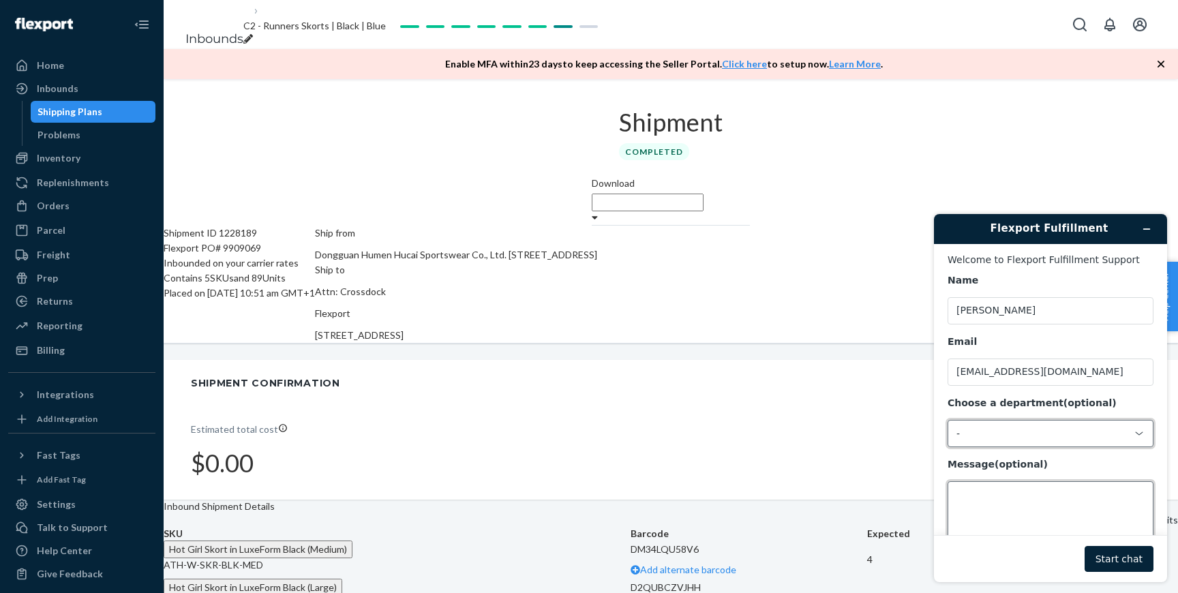
click at [1006, 500] on textarea "Message (optional)" at bounding box center [1051, 519] width 206 height 76
click at [993, 437] on div "-" at bounding box center [1042, 433] width 172 height 12
click at [1000, 486] on li "Messaging (Chat Team)" at bounding box center [1048, 490] width 200 height 25
click at [995, 494] on textarea "Message (optional)" at bounding box center [1051, 519] width 206 height 76
type textarea "C"
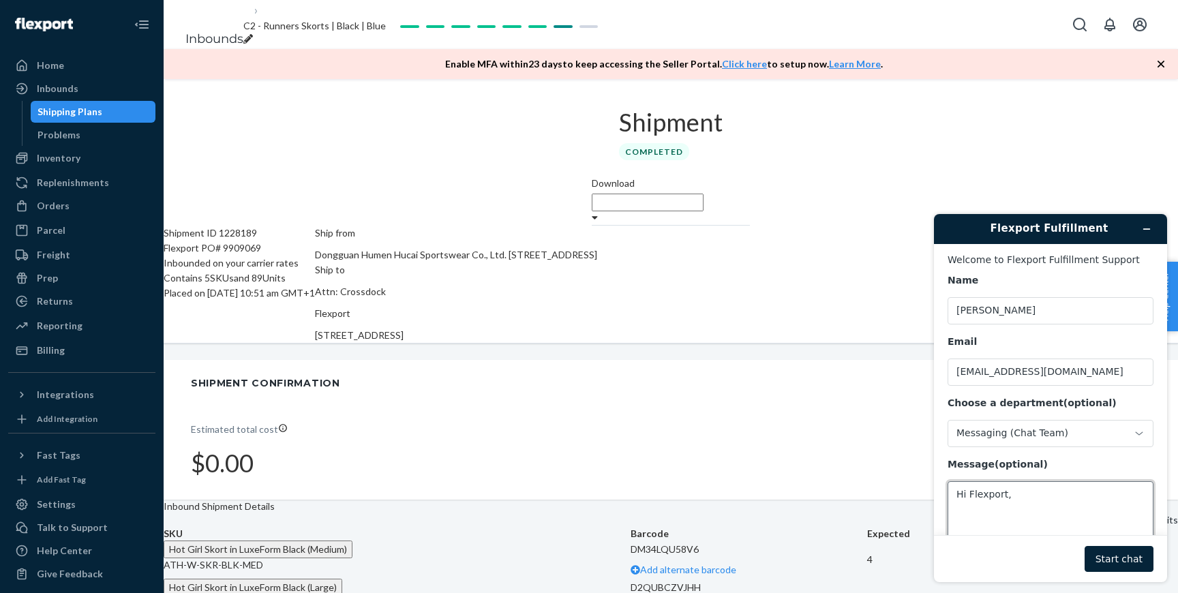
paste textarea "get cost and remove this inventory for Sept."
click at [1009, 497] on textarea "Hi Flexport, get cost and remove this inventory for Sept." at bounding box center [1051, 519] width 206 height 76
click at [1057, 509] on textarea "Hi Flexport, can we get cost and remove this inventory for Sept." at bounding box center [1051, 519] width 206 height 76
click at [1032, 526] on textarea "Hi Flexport, can we get cost and remove this inventory for September. Thank you." at bounding box center [1051, 519] width 206 height 76
paste textarea "[URL][DOMAIN_NAME]"
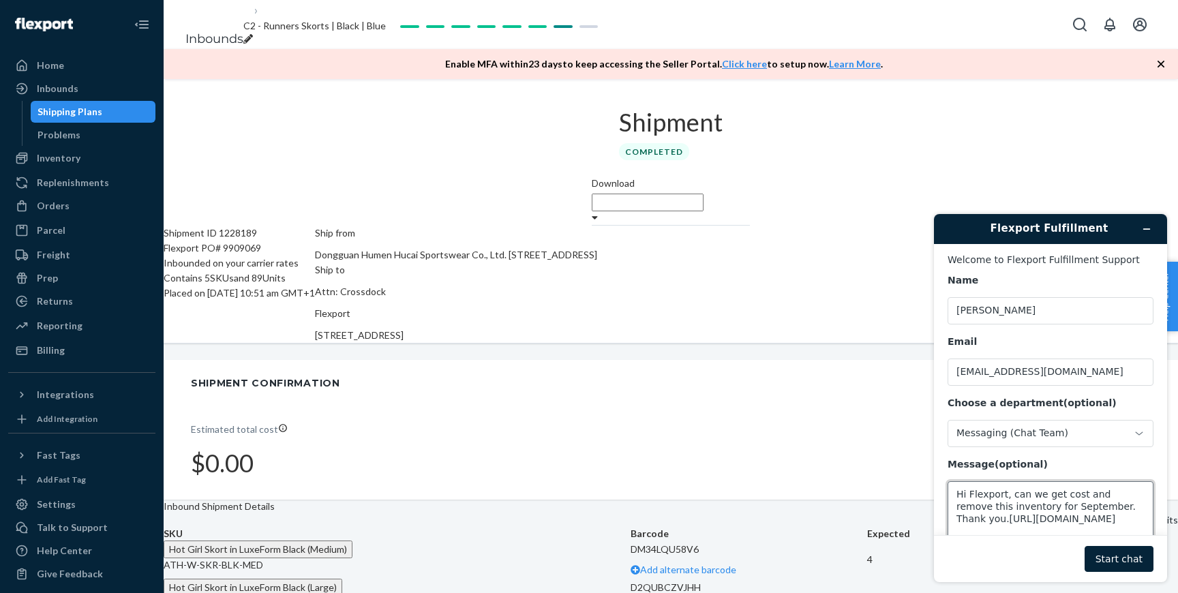
scroll to position [22, 0]
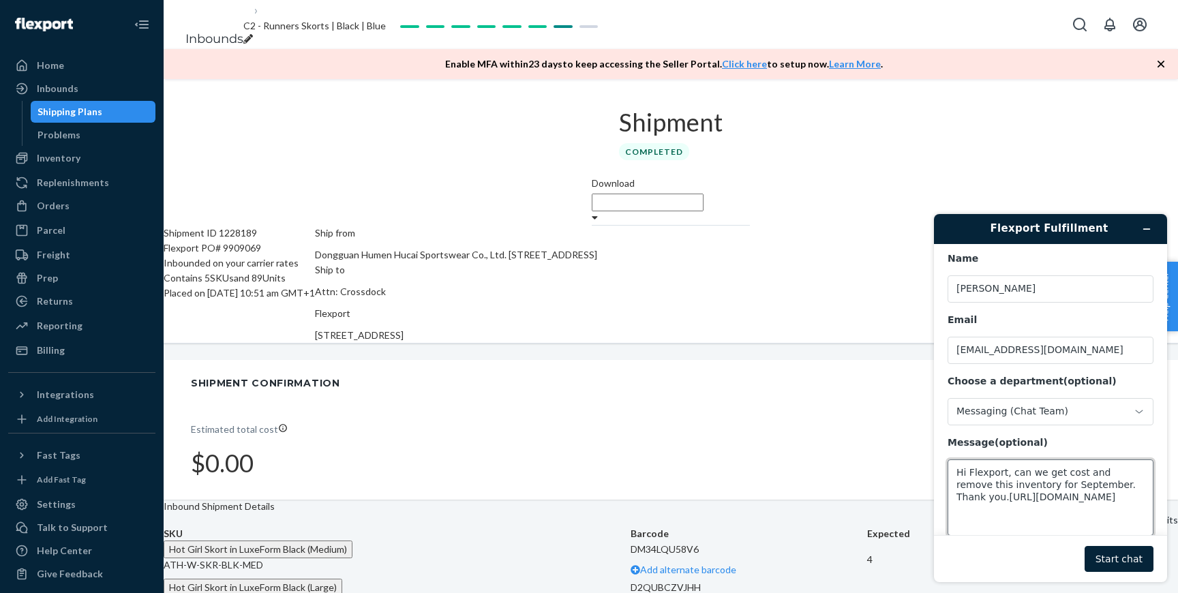
click at [976, 492] on textarea "Hi Flexport, can we get cost and remove this inventory for September. Thank you…" at bounding box center [1051, 497] width 206 height 76
type textarea "Hi Flexport, can we get cost and remove this inventory for September. Thank you…"
click at [1109, 558] on button "Start chat" at bounding box center [1119, 559] width 69 height 26
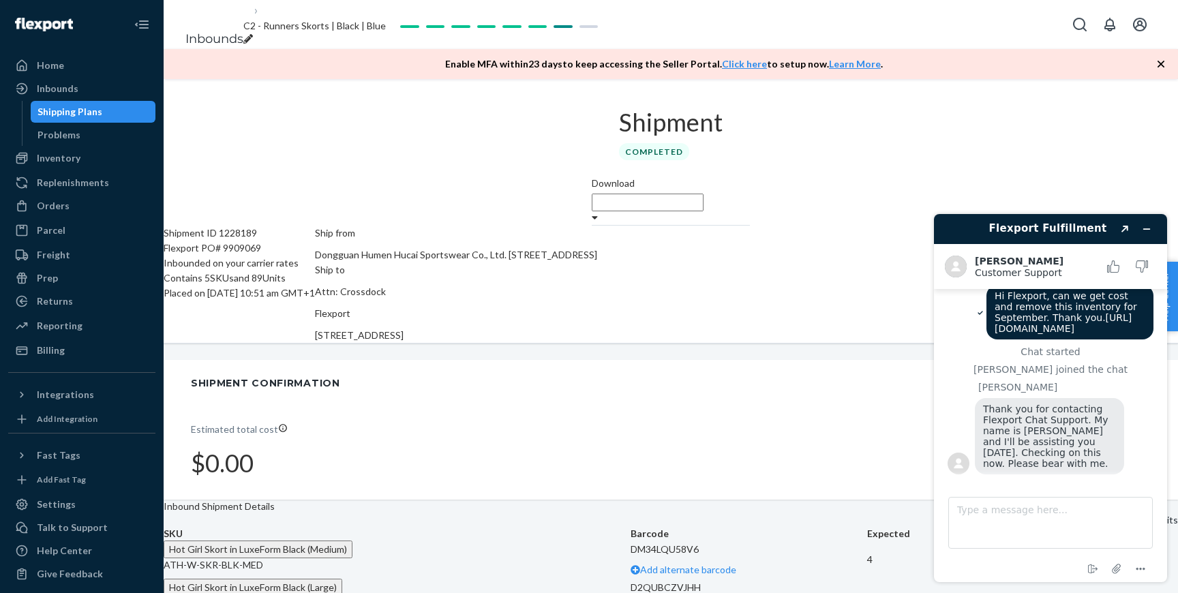
scroll to position [59, 0]
click at [1020, 511] on textarea "Type a message here..." at bounding box center [1050, 523] width 205 height 52
type textarea "Thank you, [PERSON_NAME]."
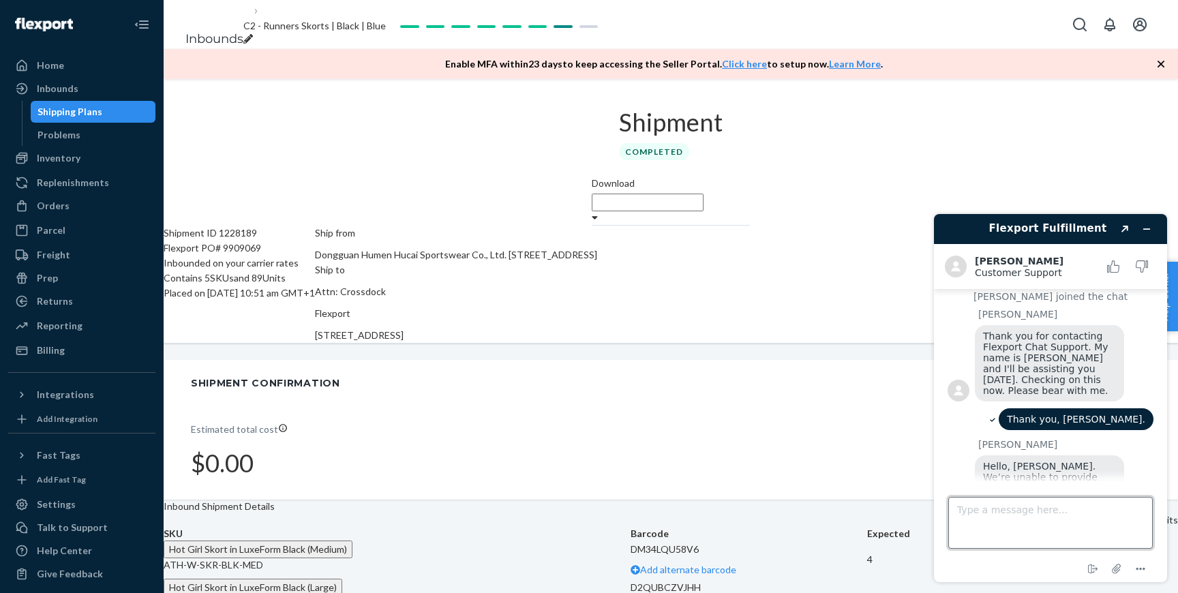
scroll to position [190, 0]
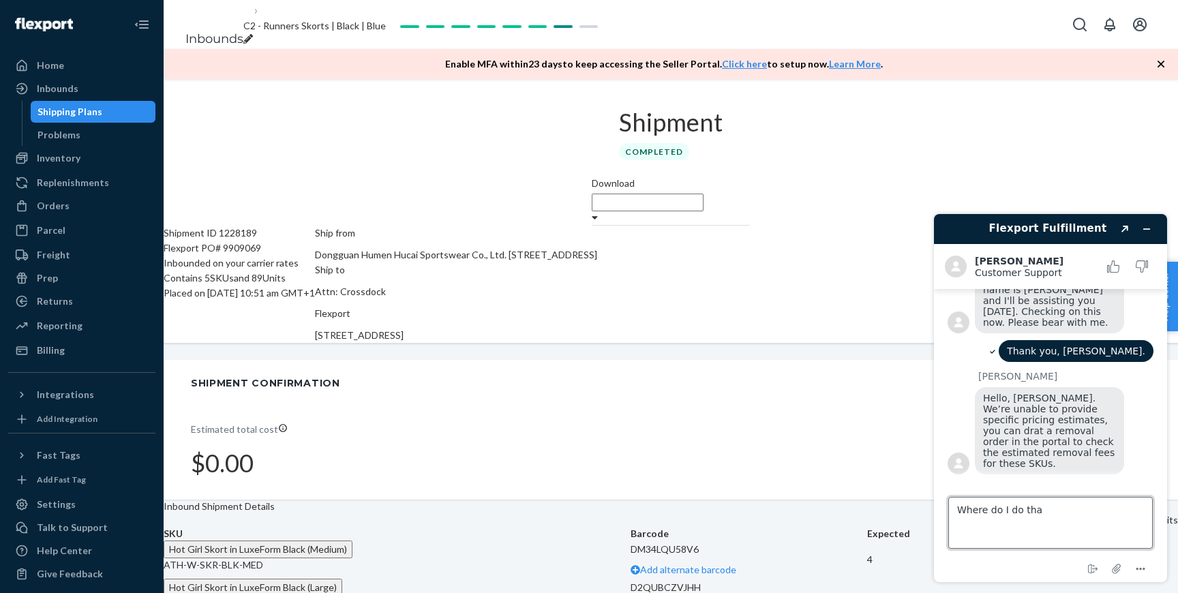
type textarea "Where do I do that"
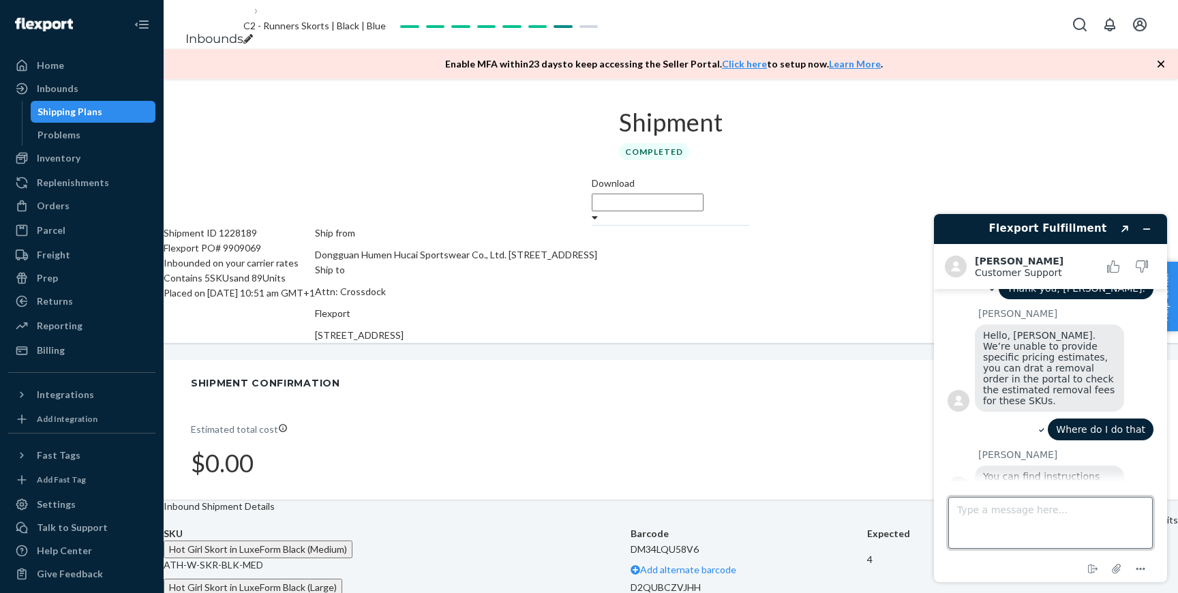
scroll to position [331, 0]
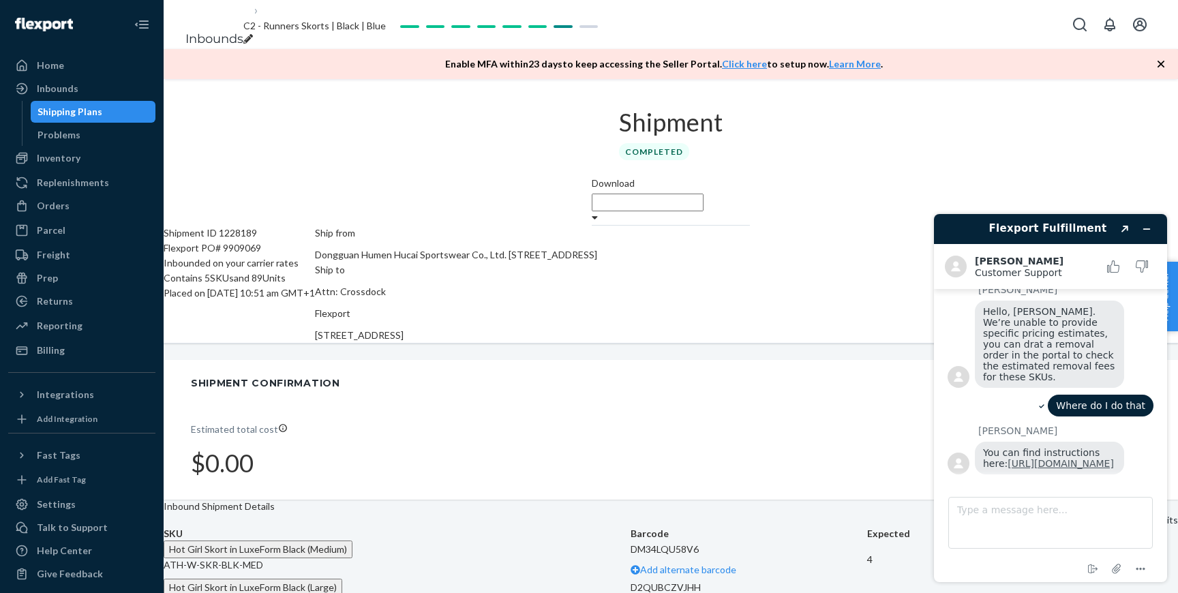
drag, startPoint x: 1051, startPoint y: 464, endPoint x: 983, endPoint y: 419, distance: 81.3
click at [983, 442] on div "You can find instructions here: https://support.portal.flexport.com/hc/en-us/ar…" at bounding box center [1049, 458] width 149 height 33
click at [95, 205] on div "Orders" at bounding box center [82, 205] width 145 height 19
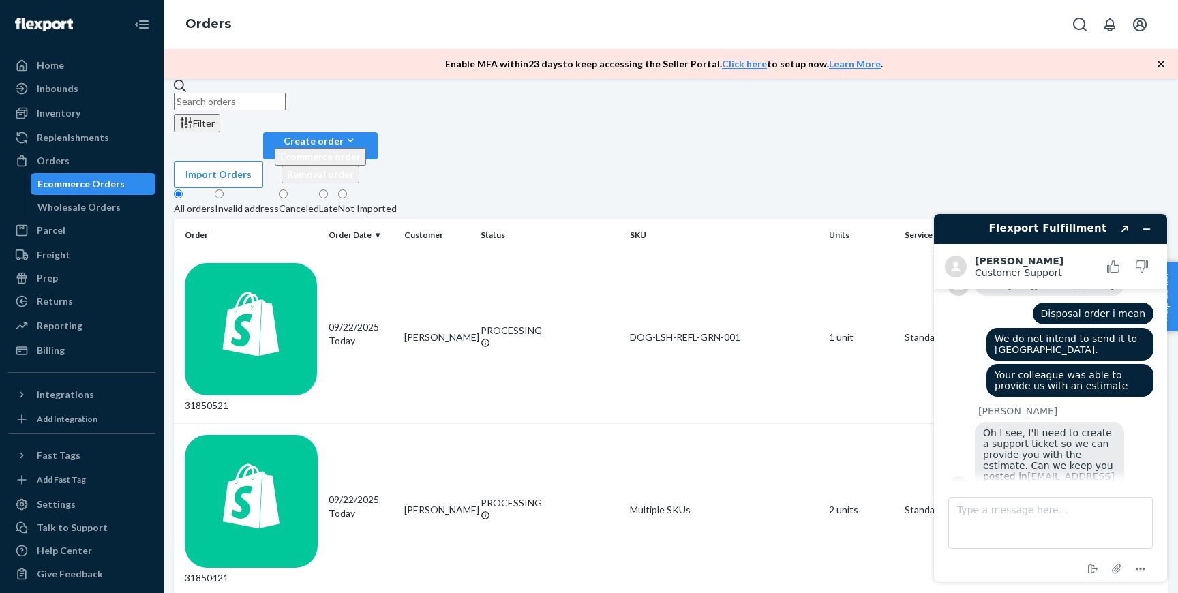
scroll to position [512, 0]
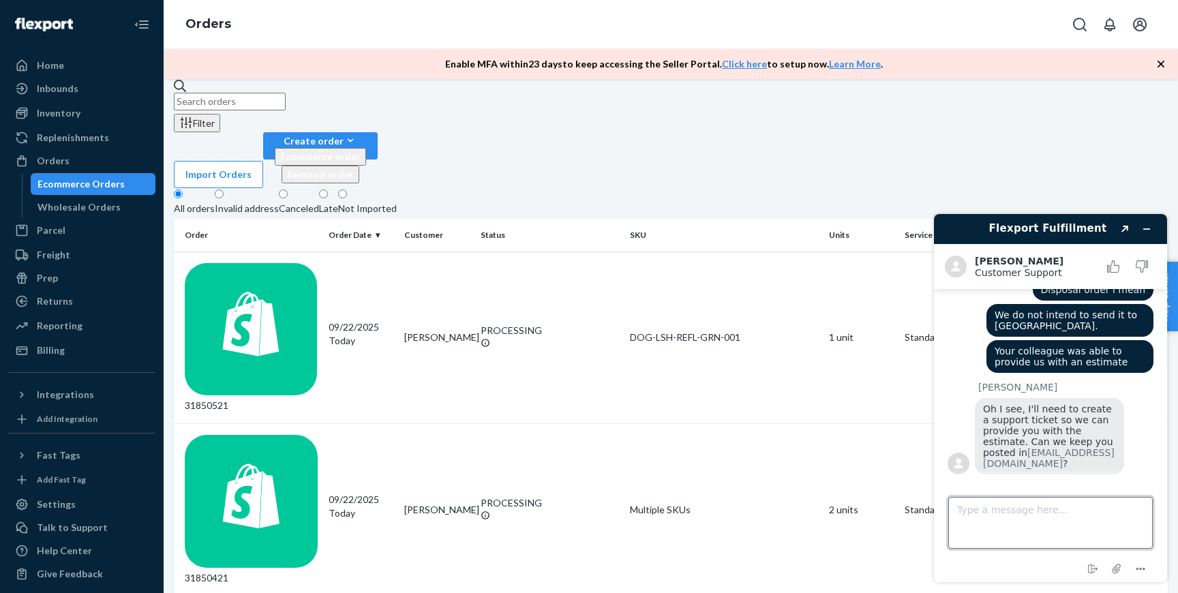
click at [1020, 519] on textarea "Type a message here..." at bounding box center [1050, 523] width 205 height 52
type textarea "Okay, thank you."
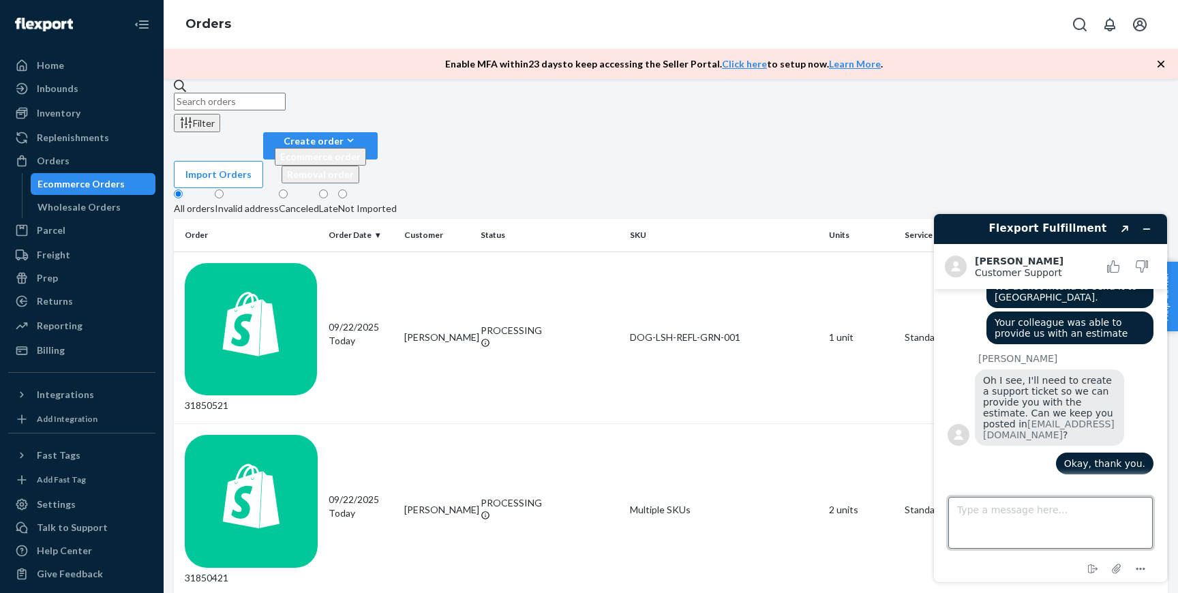
scroll to position [541, 0]
type textarea "Yes, that"
type textarea "s"
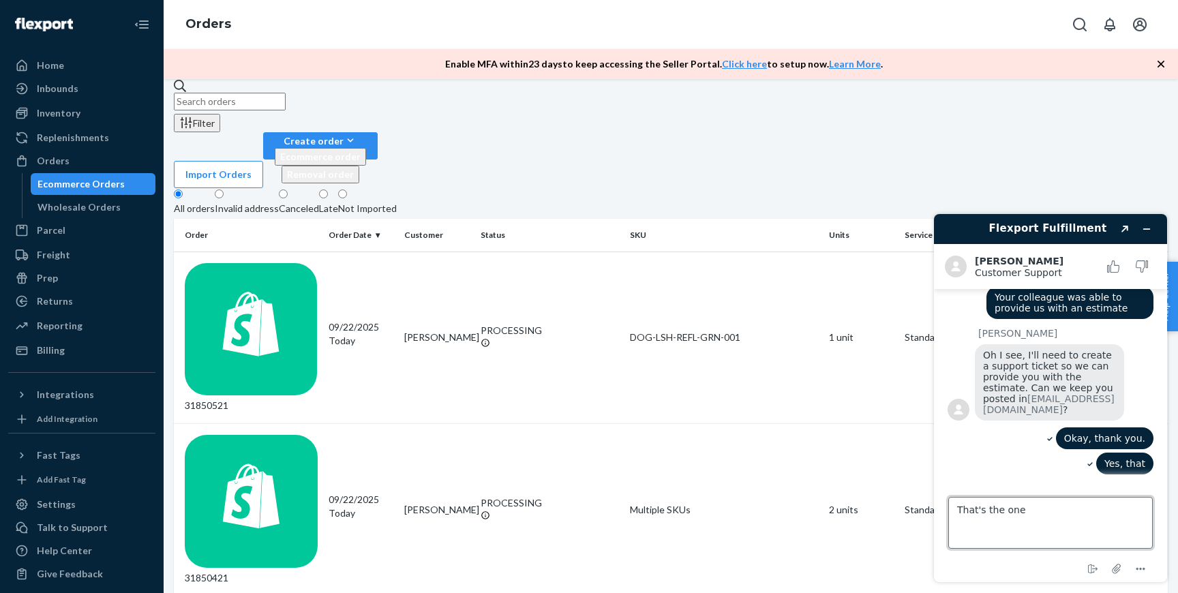
type textarea "That's the one."
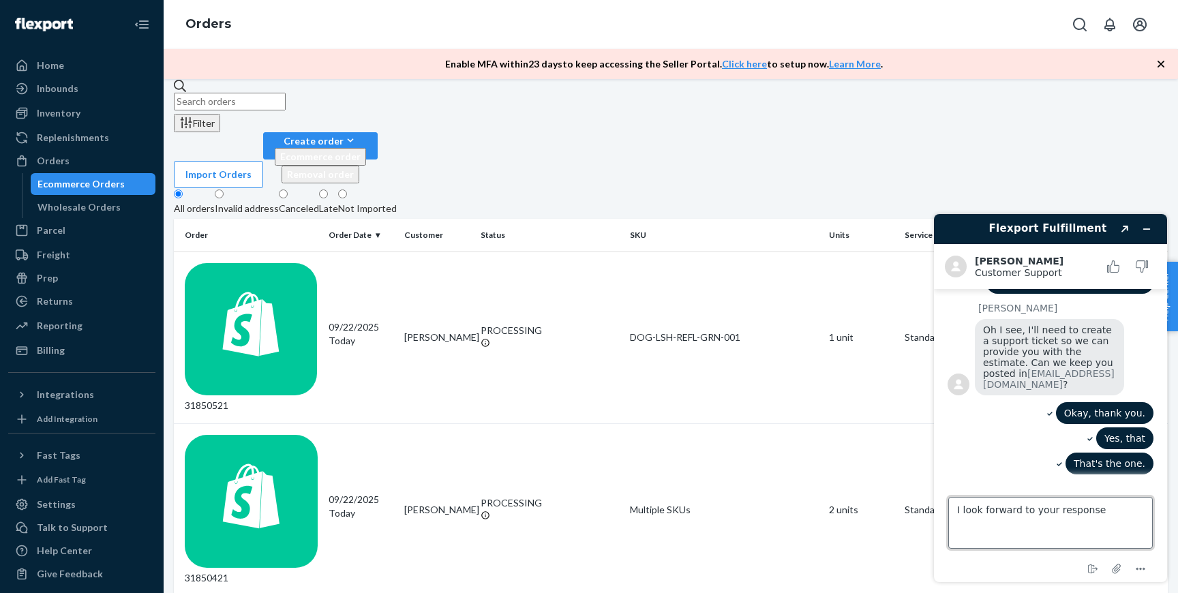
type textarea "I look forward to your response."
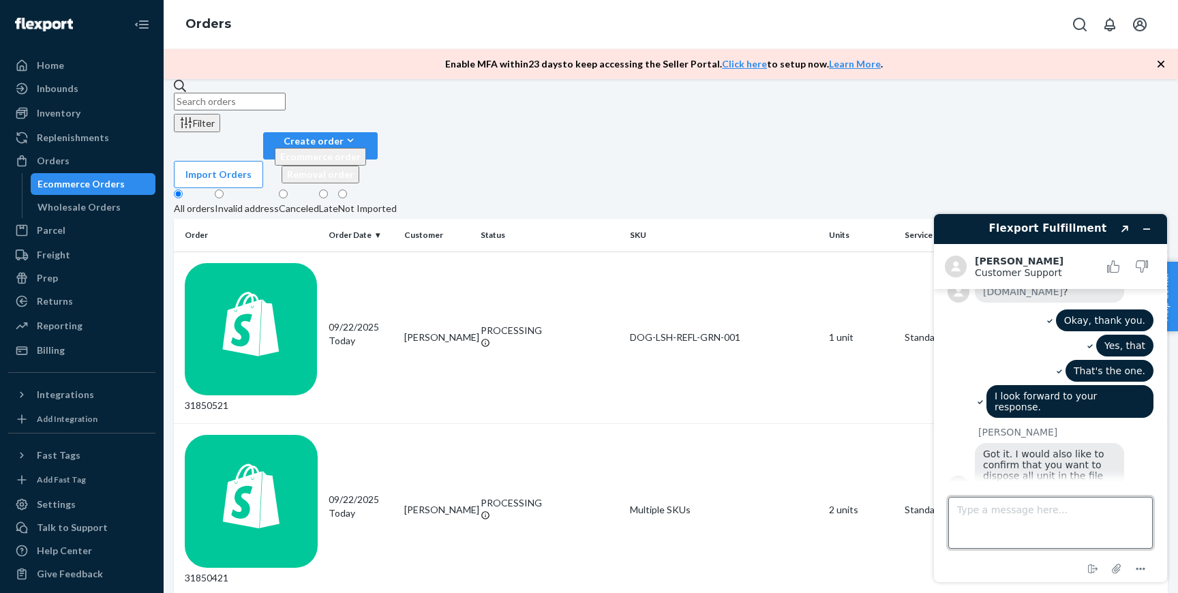
scroll to position [696, 0]
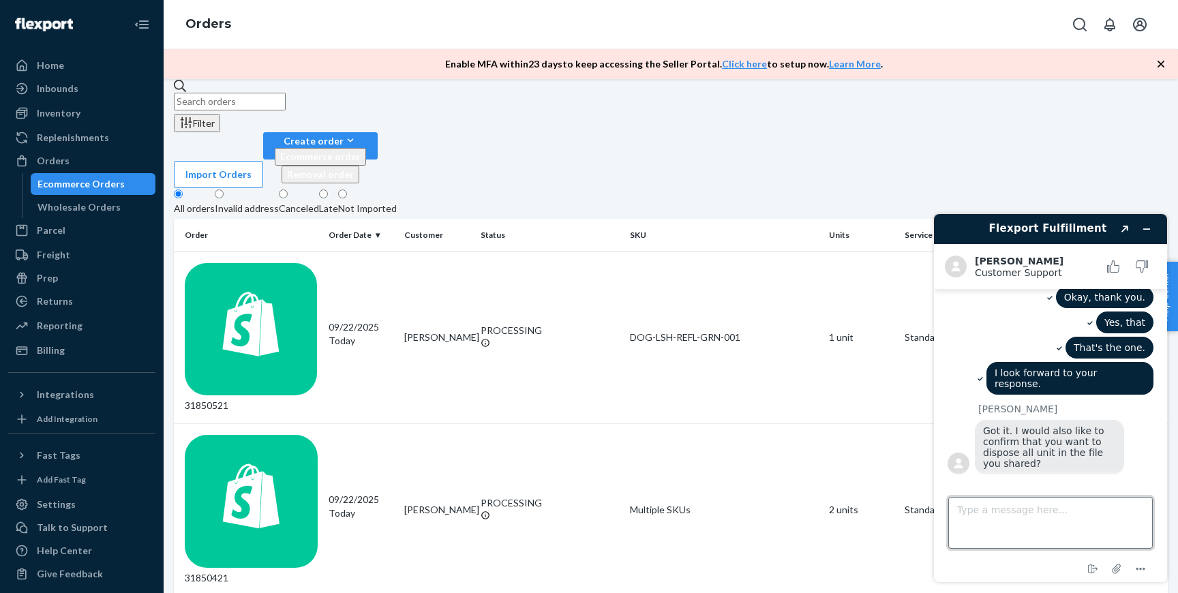
click at [1021, 500] on textarea "Type a message here..." at bounding box center [1050, 523] width 205 height 52
type textarea "The INV REMOVE SEPT tab please - first tab. Thank you"
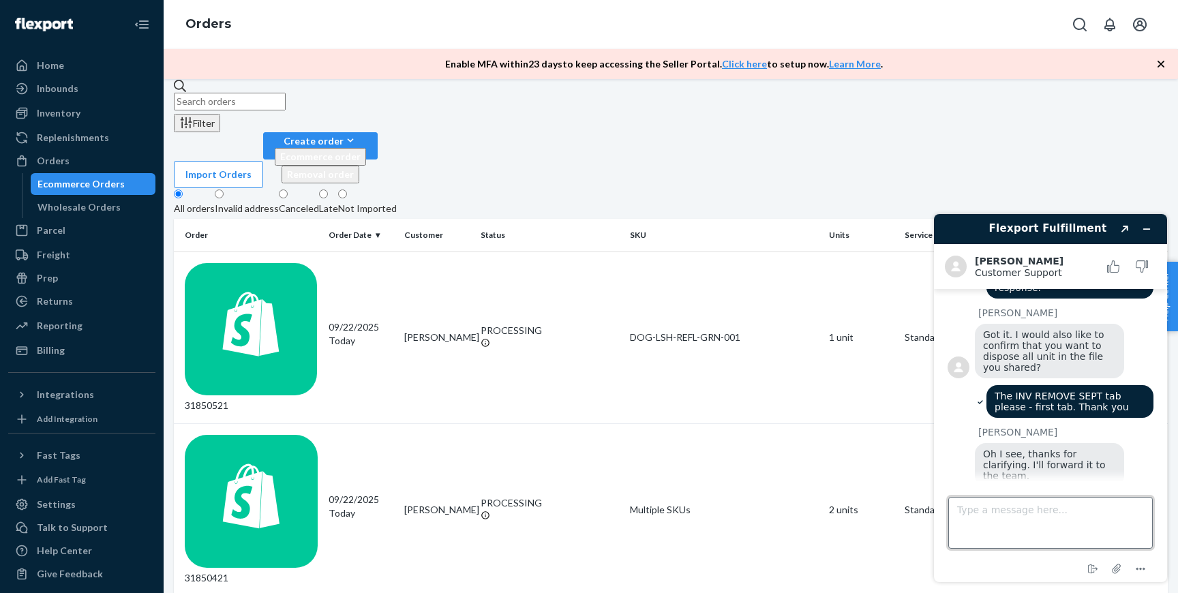
scroll to position [910, 0]
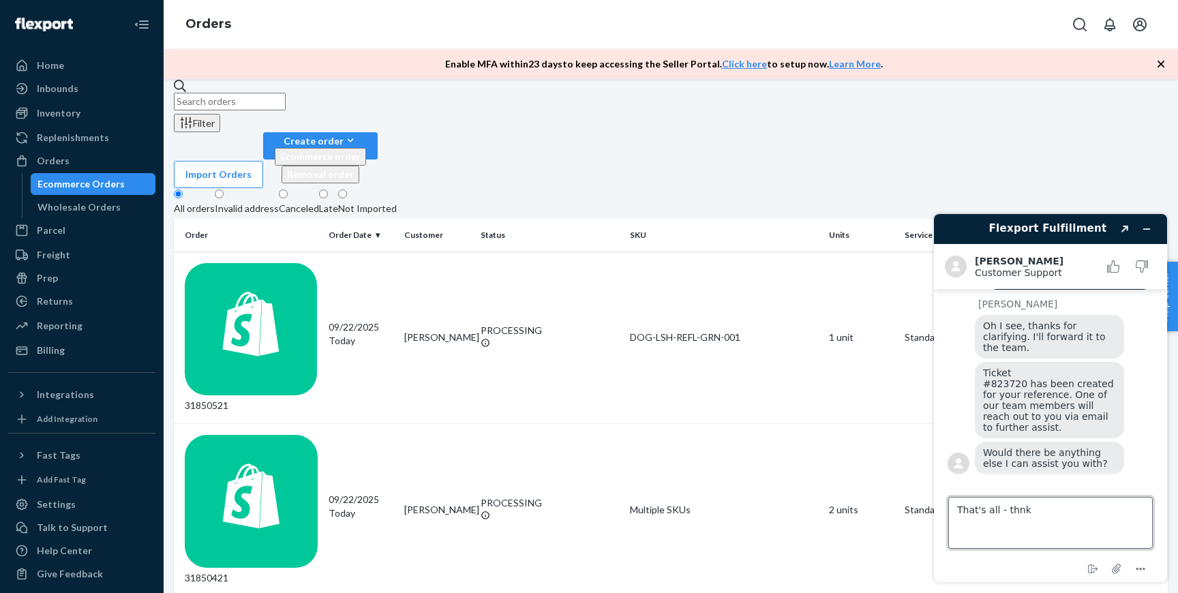
type textarea "That's all - thnks"
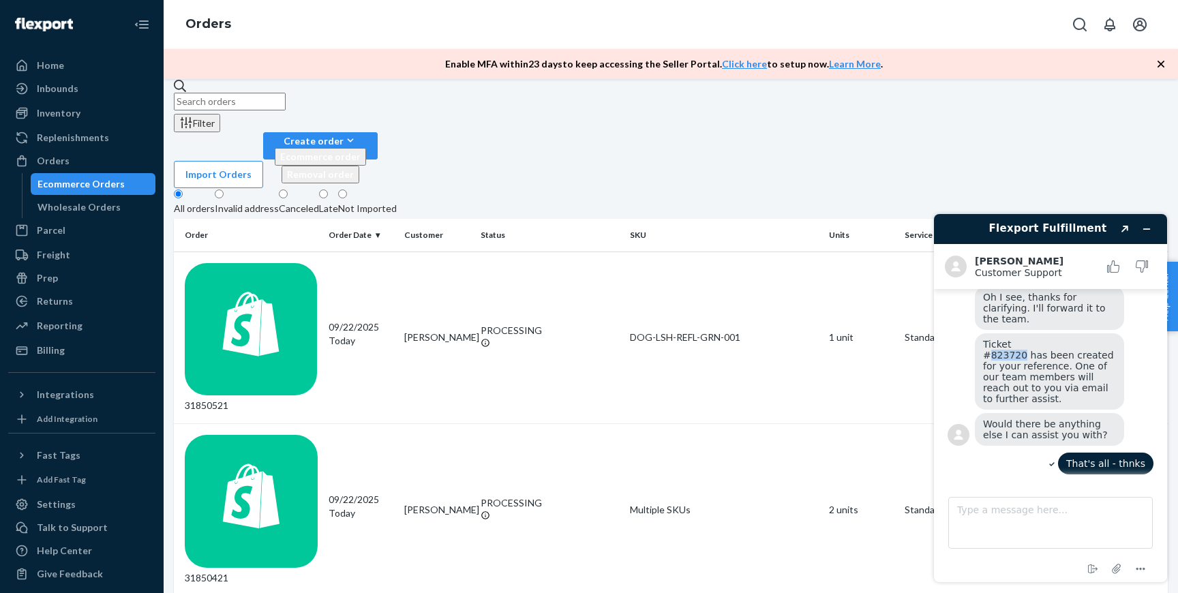
drag, startPoint x: 1022, startPoint y: 356, endPoint x: 990, endPoint y: 355, distance: 32.0
click at [990, 355] on span "Ticket #823720 has been created for your reference. One of our team members wil…" at bounding box center [1050, 371] width 134 height 65
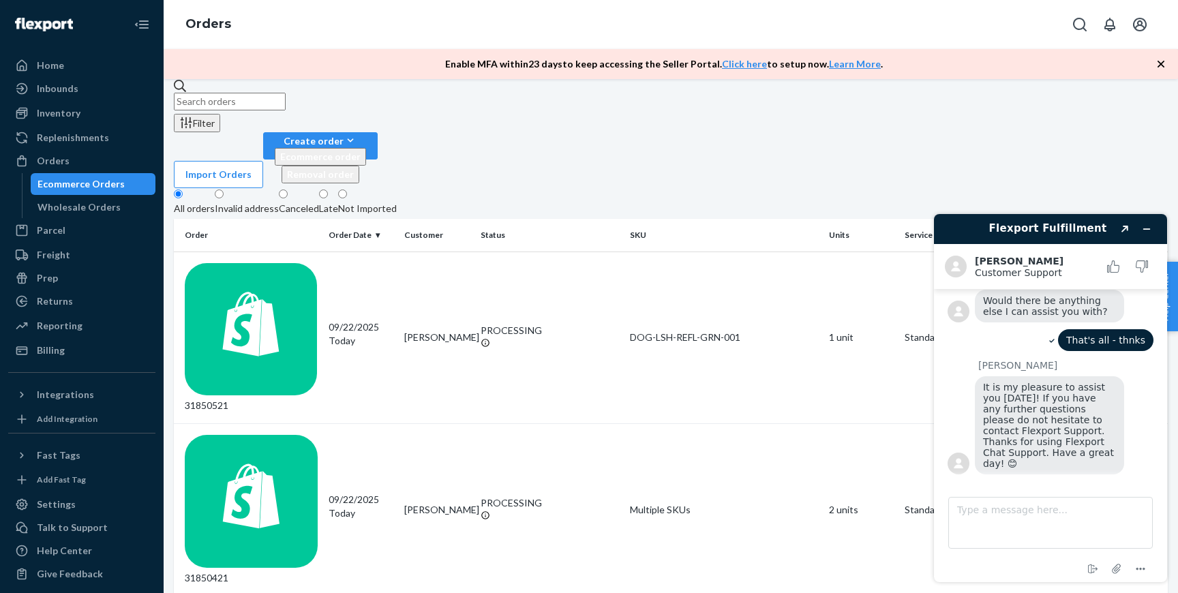
scroll to position [1115, 0]
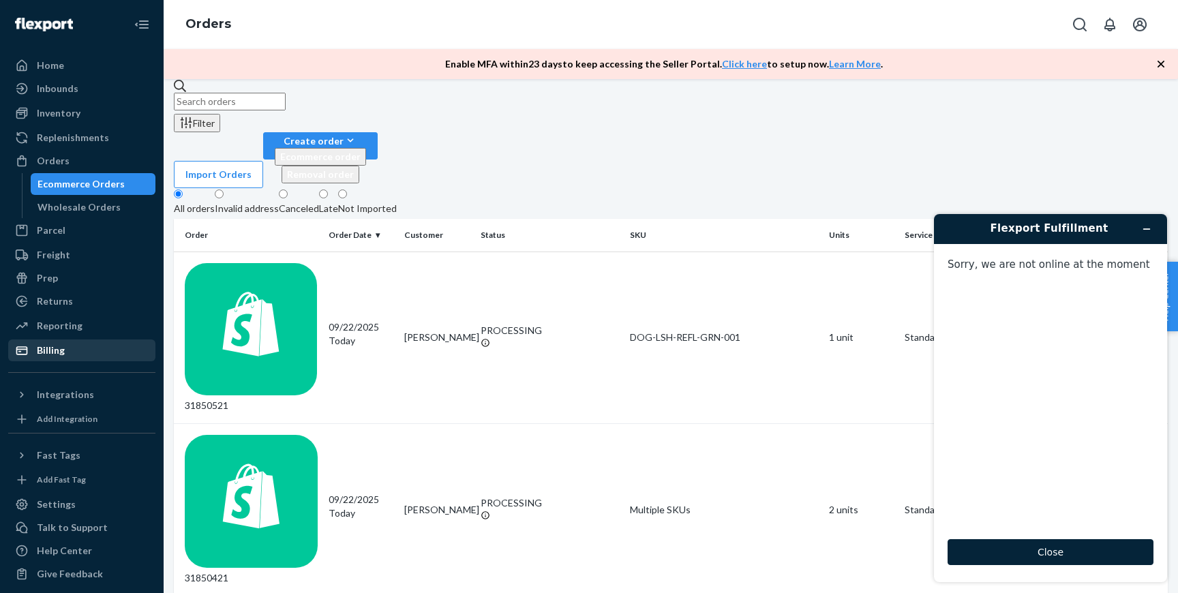
click at [100, 343] on div "Billing" at bounding box center [82, 350] width 145 height 19
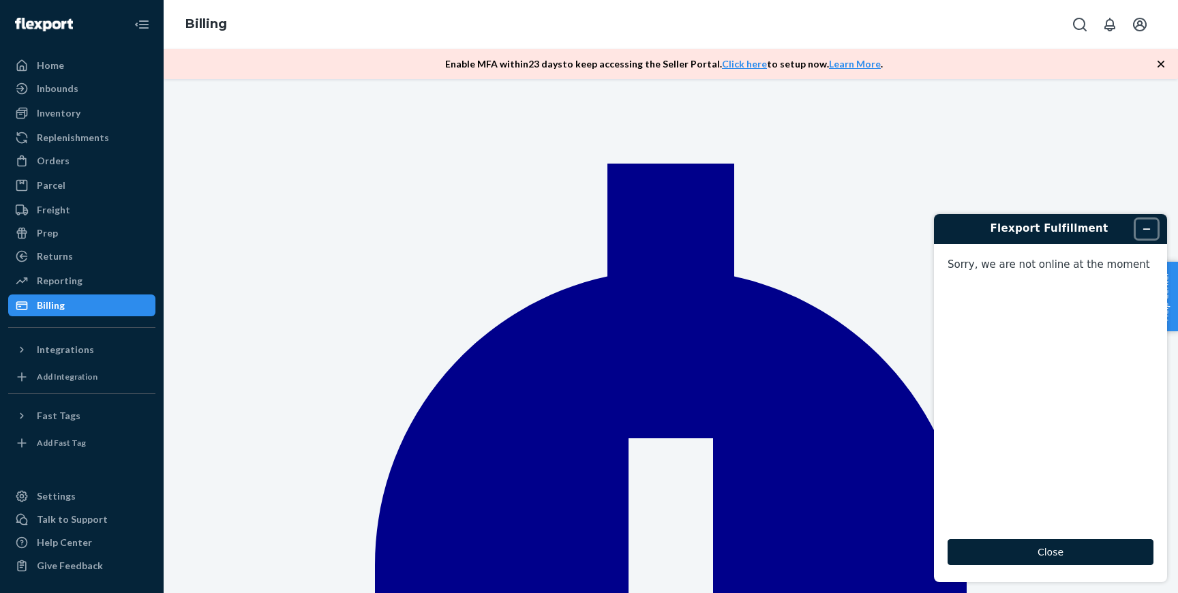
click at [1149, 227] on icon "Minimize widget" at bounding box center [1147, 229] width 10 height 10
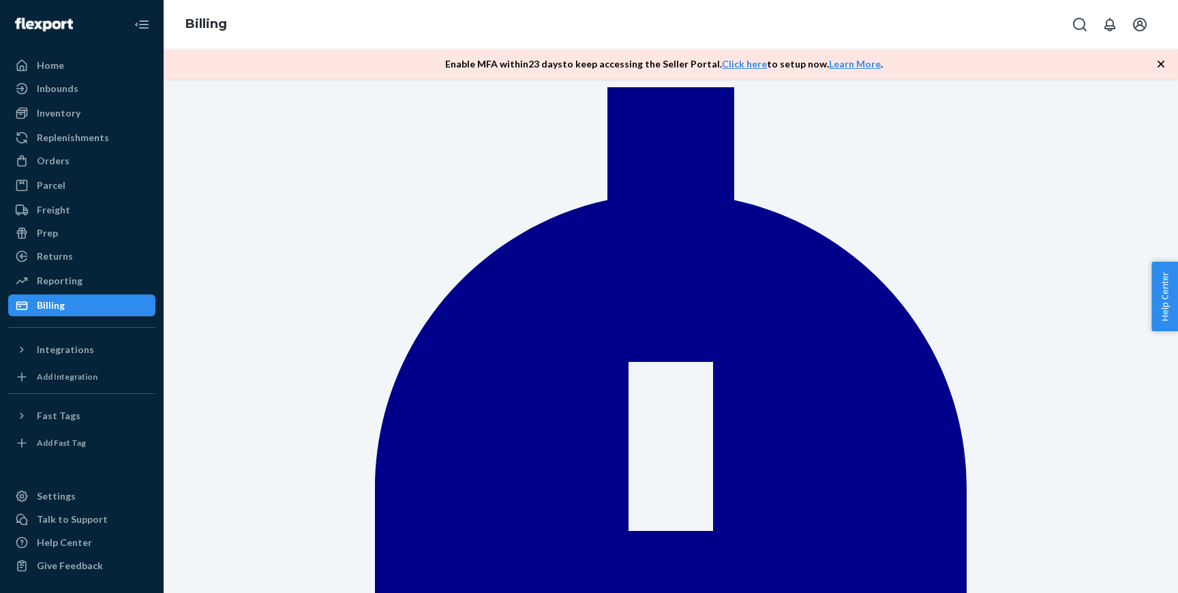
scroll to position [94, 0]
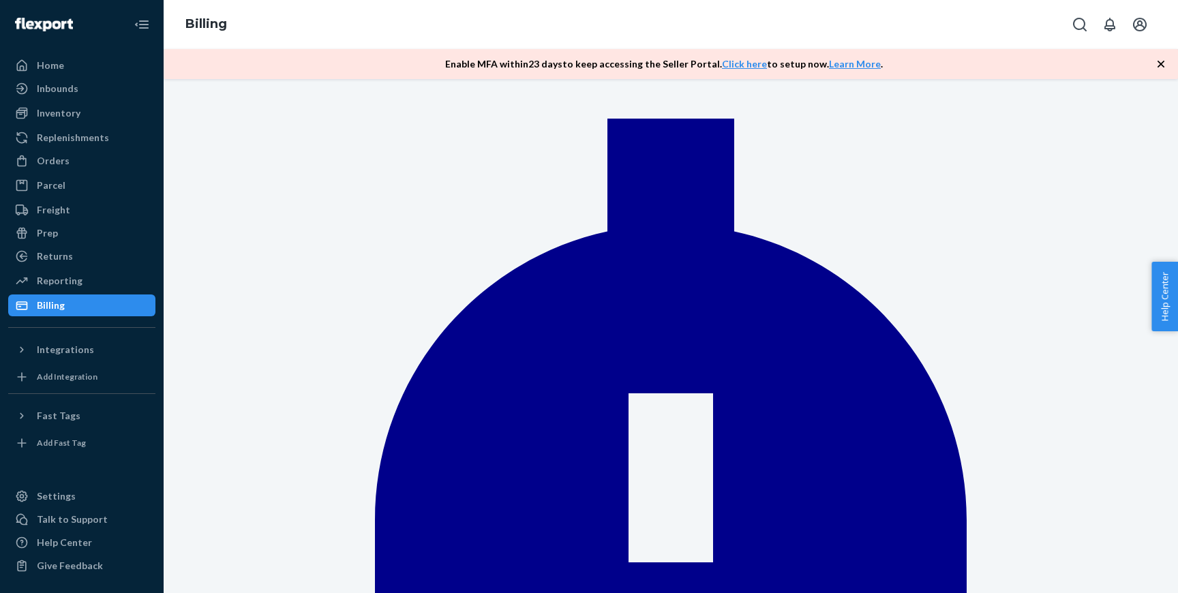
scroll to position [64, 0]
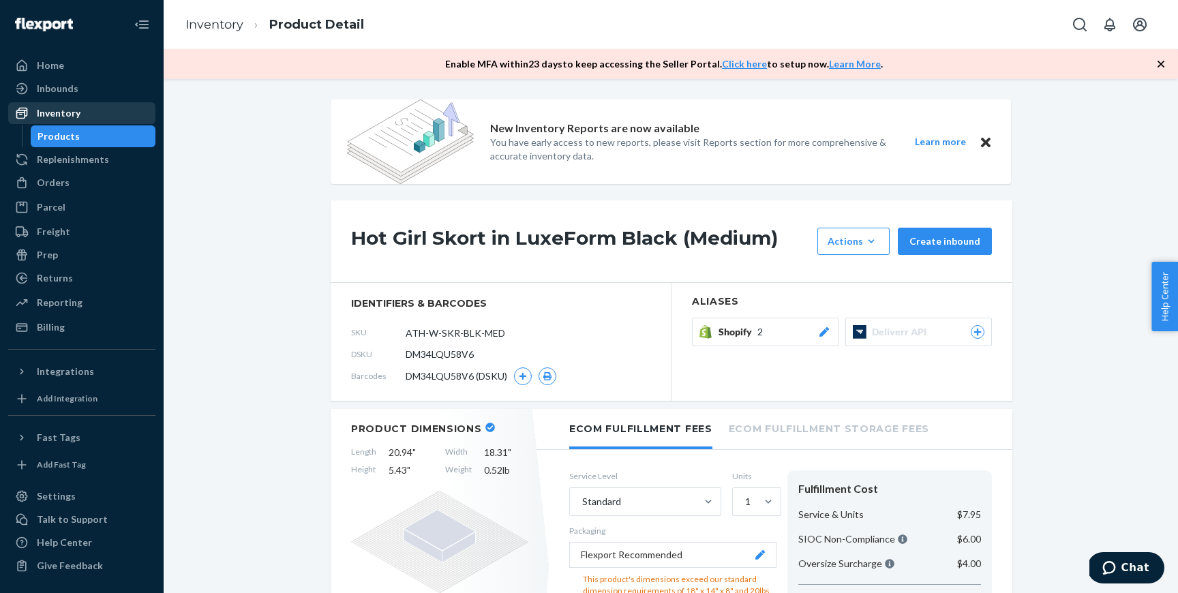
click at [102, 110] on div "Inventory" at bounding box center [82, 113] width 145 height 19
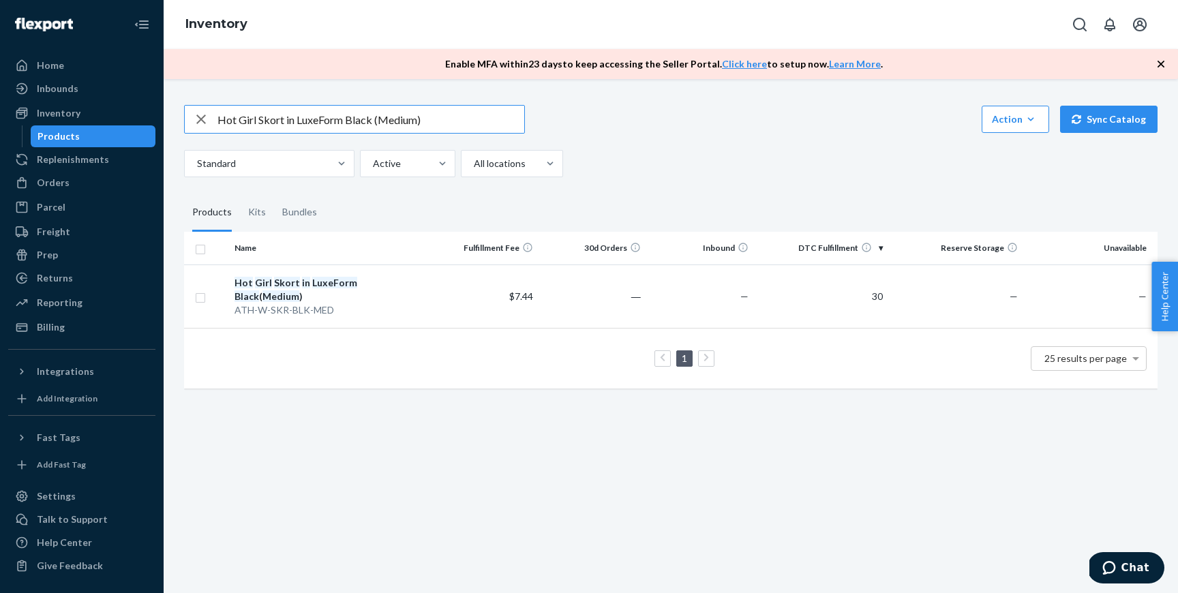
click at [292, 109] on input "Hot Girl Skort in LuxeForm Black (Medium)" at bounding box center [370, 119] width 307 height 27
click at [1004, 124] on div "Action" at bounding box center [1015, 119] width 47 height 14
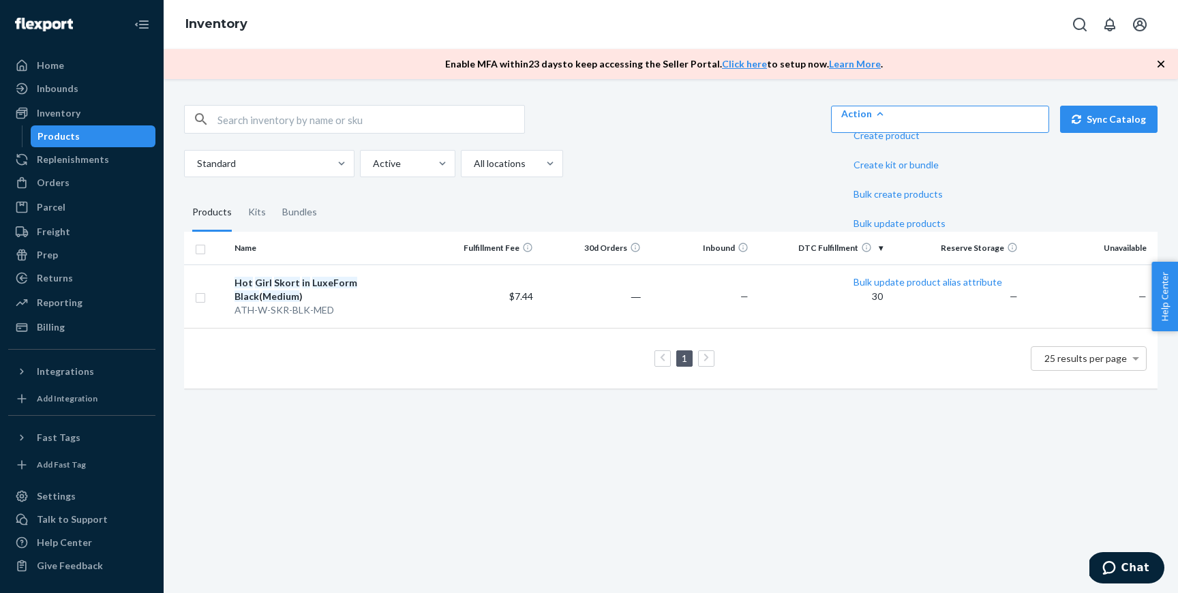
click at [213, 376] on div "Name Fulfillment Fee 30d Orders Inbound DTC Fulfillment Reserve Storage Unavail…" at bounding box center [671, 317] width 974 height 170
click at [1023, 121] on div "Action" at bounding box center [940, 114] width 198 height 14
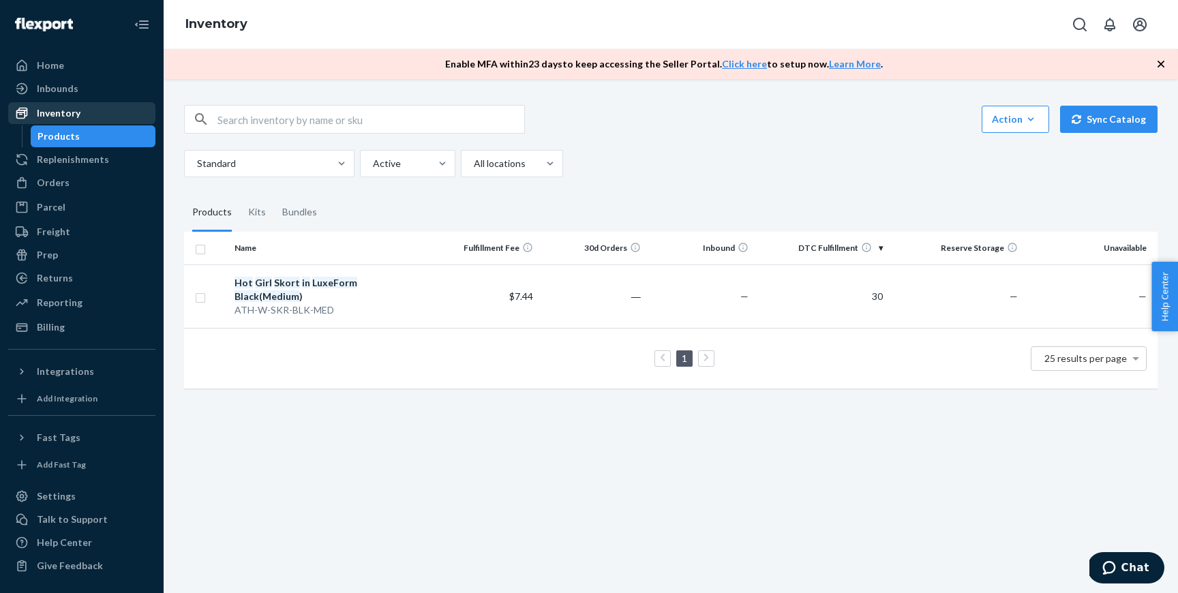
click at [85, 118] on div "Inventory" at bounding box center [82, 113] width 145 height 19
click at [85, 117] on div "Inventory" at bounding box center [82, 113] width 145 height 19
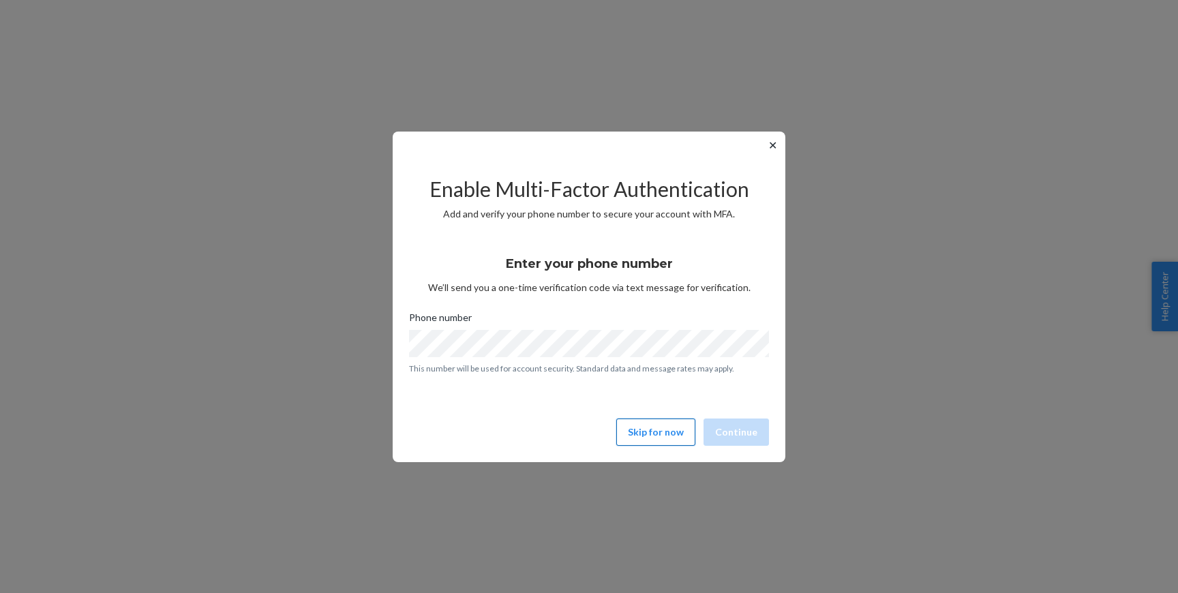
click at [686, 429] on button "Skip for now" at bounding box center [655, 432] width 79 height 27
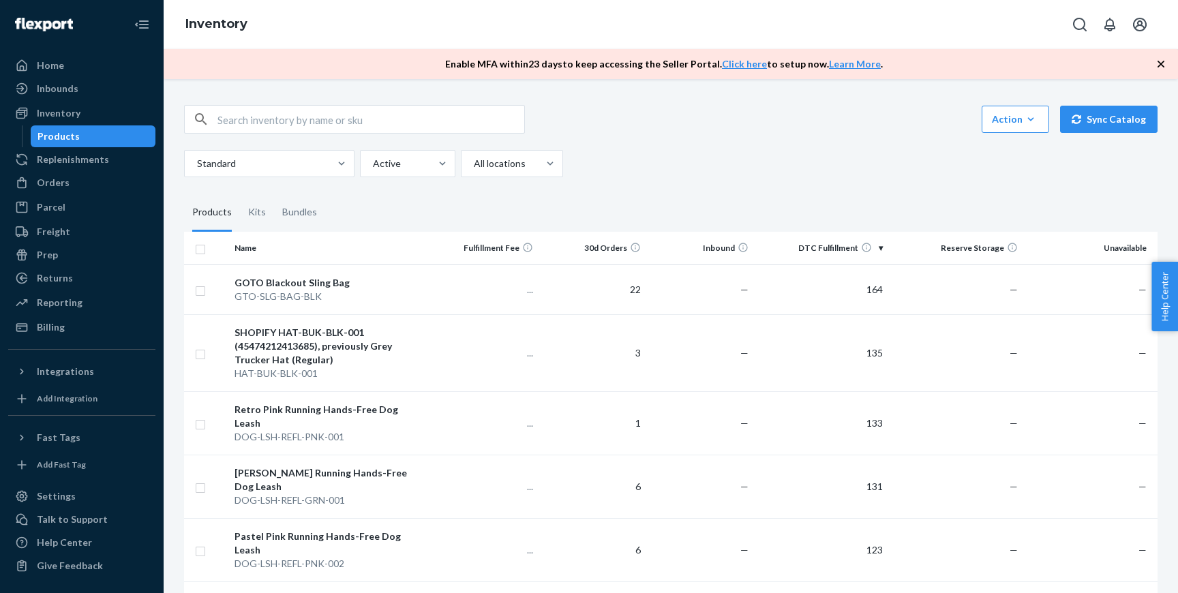
scroll to position [334, 0]
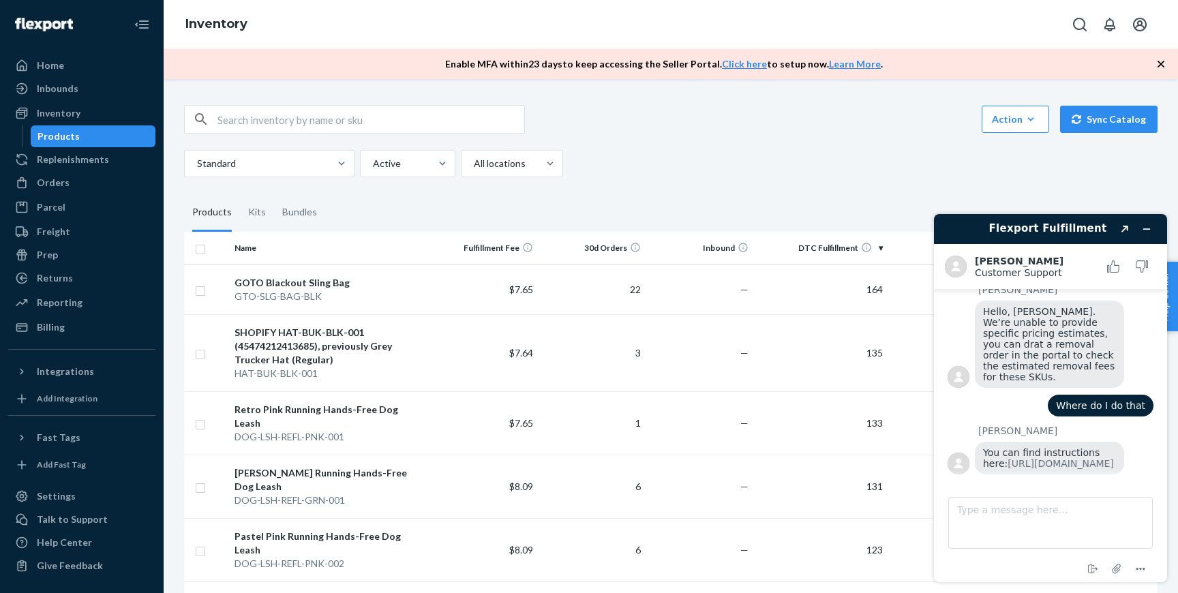
click at [280, 124] on input "text" at bounding box center [370, 119] width 307 height 27
paste input "DOG-LSH-REFL-PNK-001"
type input "DOG-LSH-REFL-PNK-001"
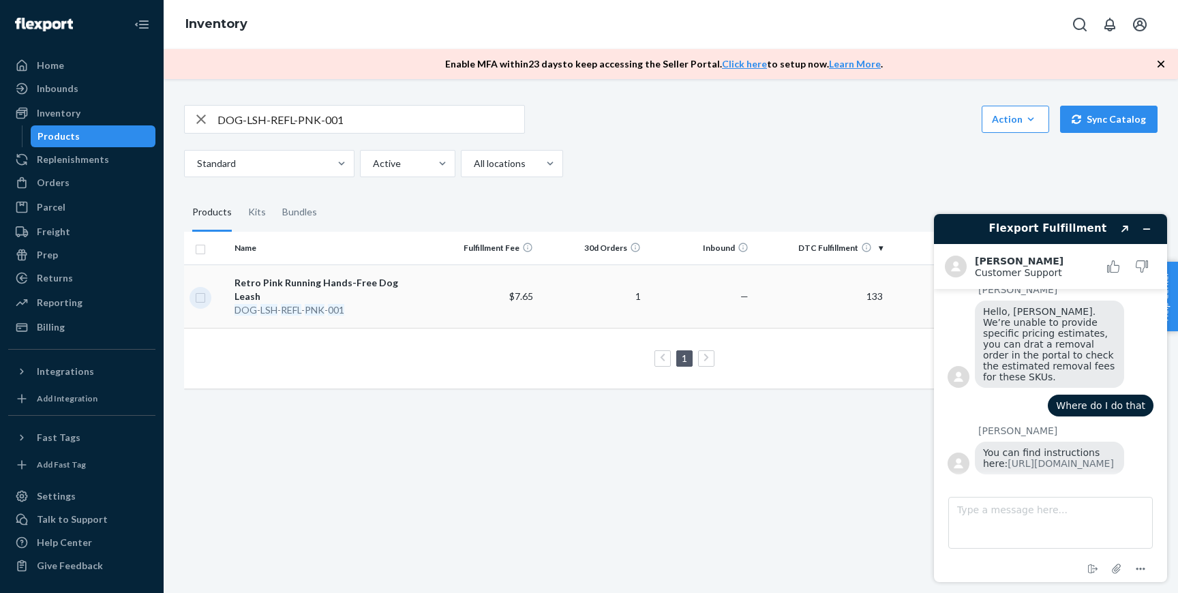
click at [205, 293] on input "checkbox" at bounding box center [200, 296] width 11 height 14
checkbox input "true"
click at [968, 124] on link "Create a Removal Order" at bounding box center [987, 119] width 131 height 27
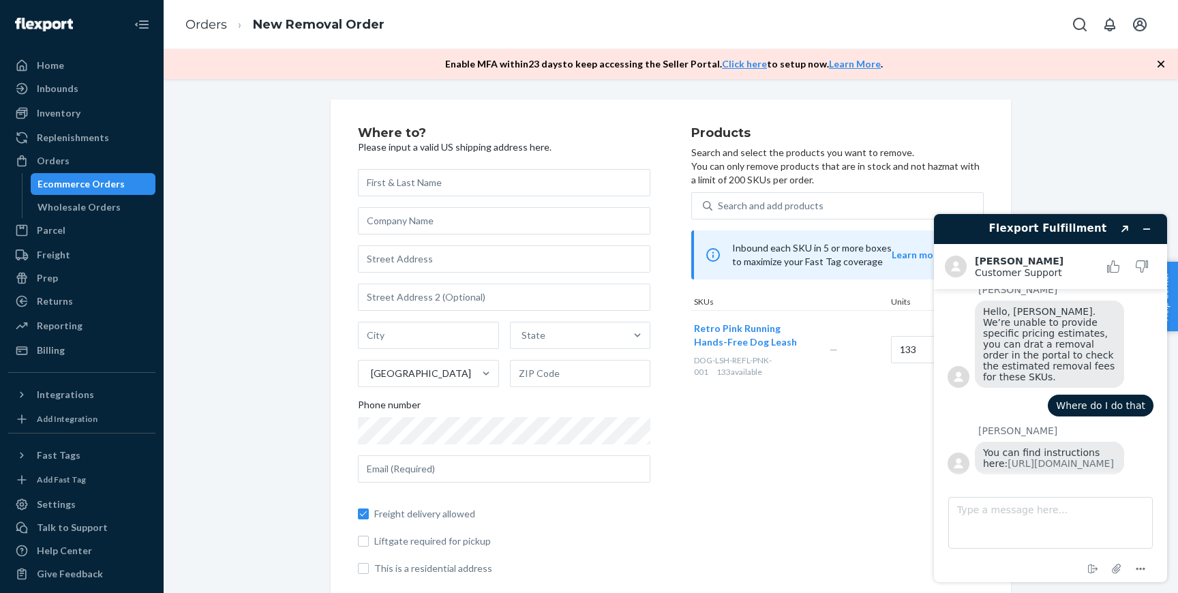
scroll to position [20, 0]
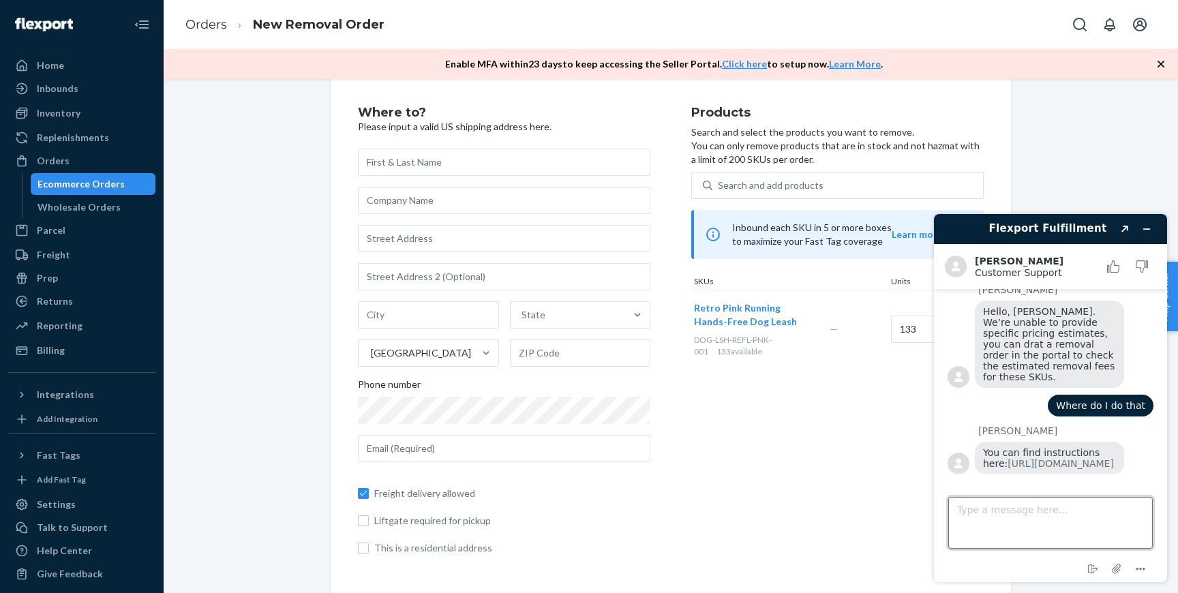
click at [993, 526] on textarea "Type a message here..." at bounding box center [1050, 523] width 205 height 52
type textarea "Disposal order i mean"
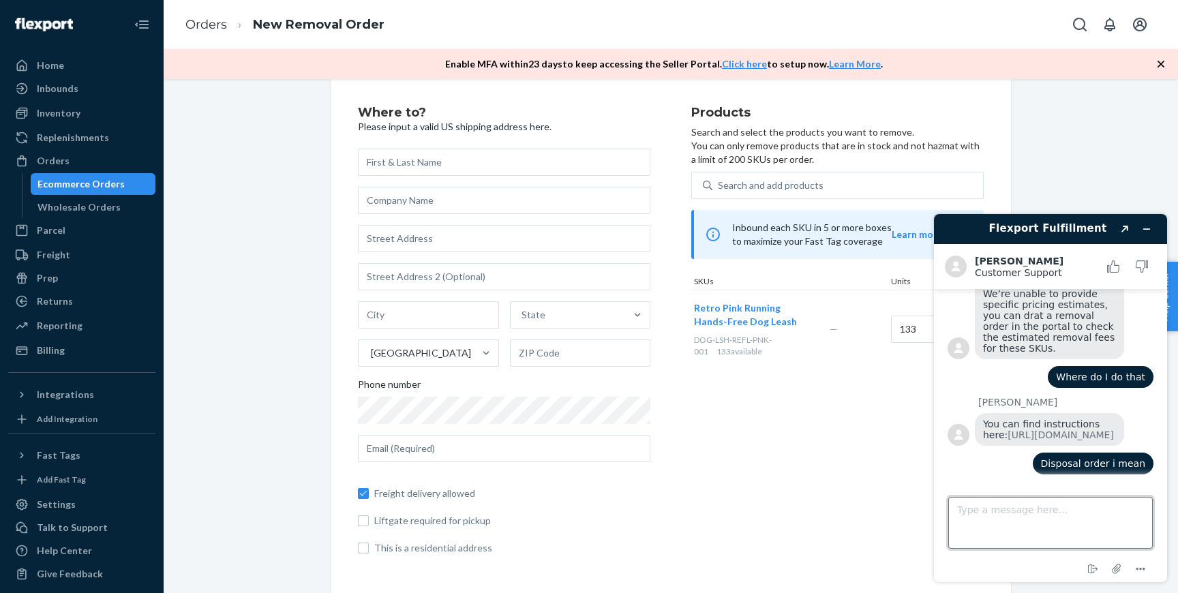
scroll to position [363, 0]
type textarea "We do not intend to send it to [GEOGRAPHIC_DATA]."
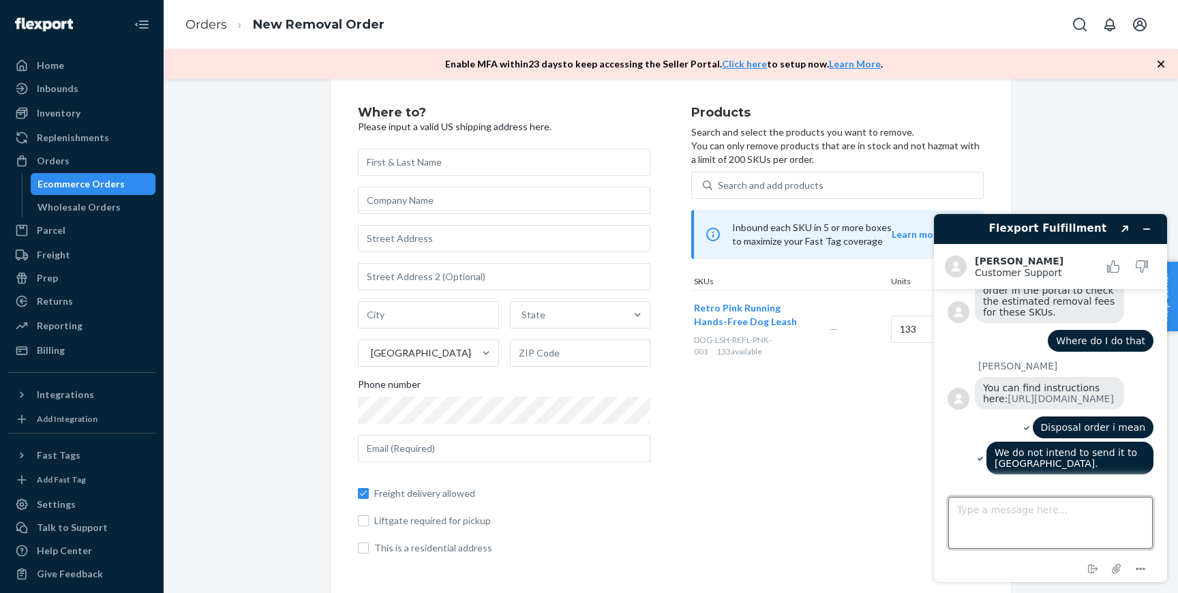
scroll to position [388, 0]
click at [999, 522] on textarea "Type a message here..." at bounding box center [1050, 523] width 205 height 52
type textarea "Your colleague was able to provide us with an estimate"
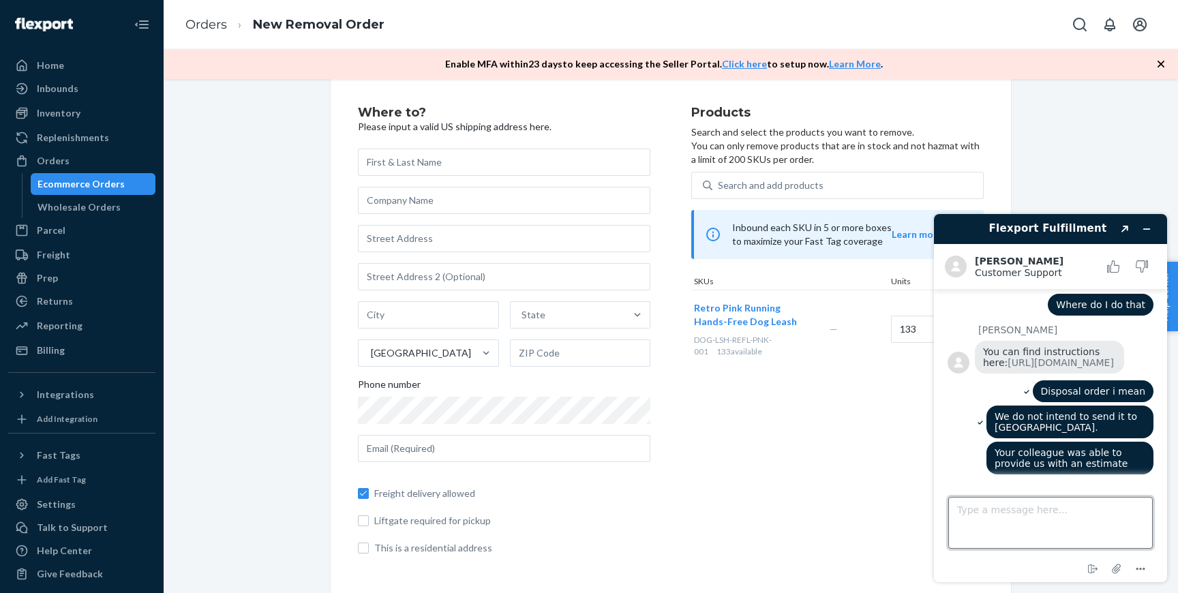
scroll to position [424, 0]
click at [1147, 230] on icon "Minimize widget" at bounding box center [1147, 229] width 10 height 10
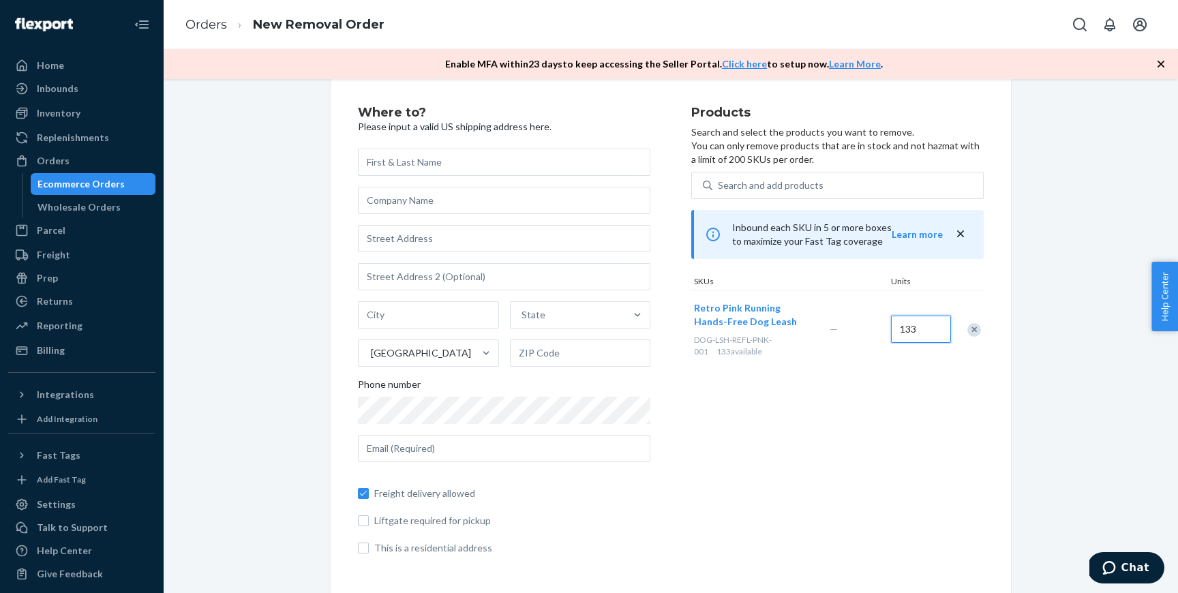
click at [922, 329] on input "133" at bounding box center [921, 329] width 60 height 27
type input "50"
paste input "DOG-LSH-REFL-PNK-002"
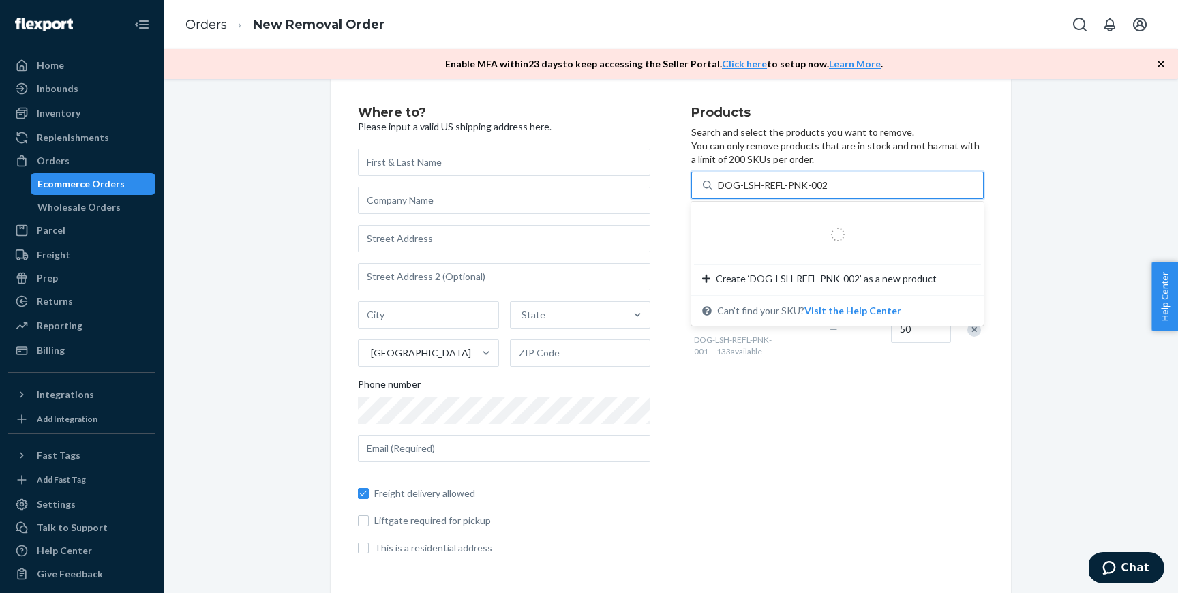
type input "DOG-LSH-REFL-PNK-002"
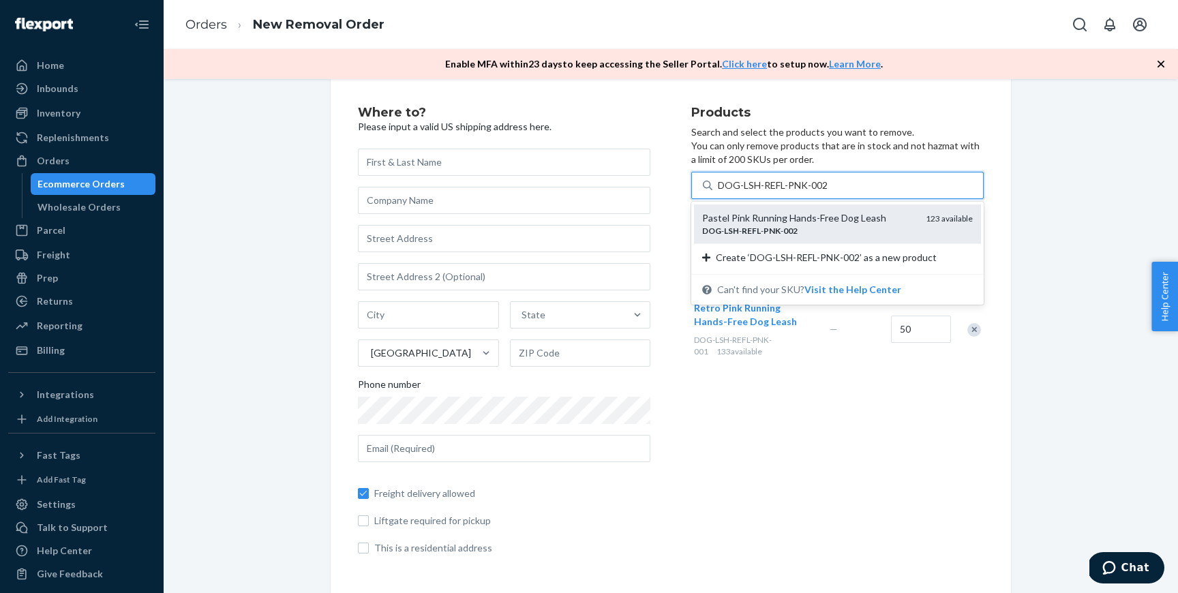
click at [838, 215] on div "Pastel Pink Running Hands-Free Dog Leash" at bounding box center [808, 218] width 213 height 14
click at [828, 192] on input "DOG-LSH-REFL-PNK-002" at bounding box center [773, 186] width 110 height 14
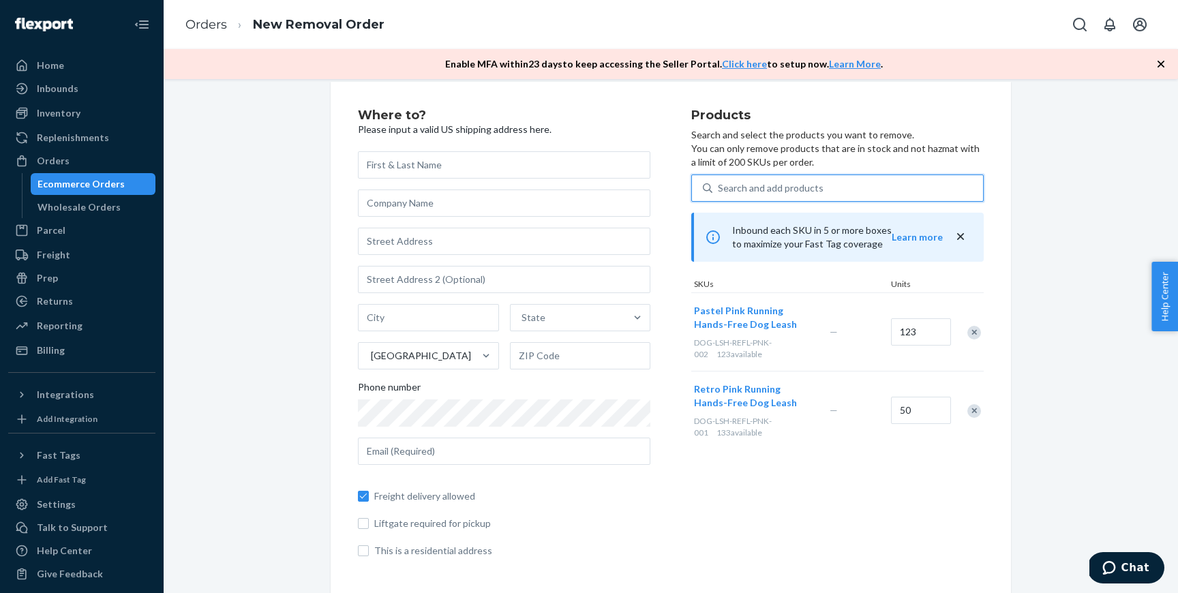
scroll to position [20, 0]
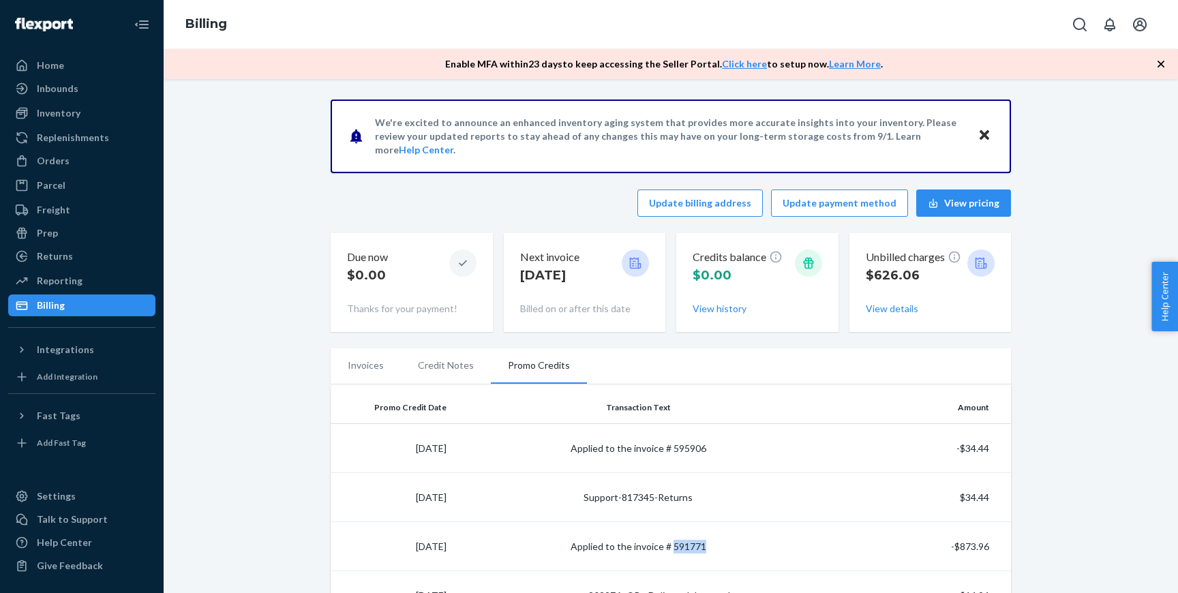
scroll to position [372, 0]
